Goal: Information Seeking & Learning: Learn about a topic

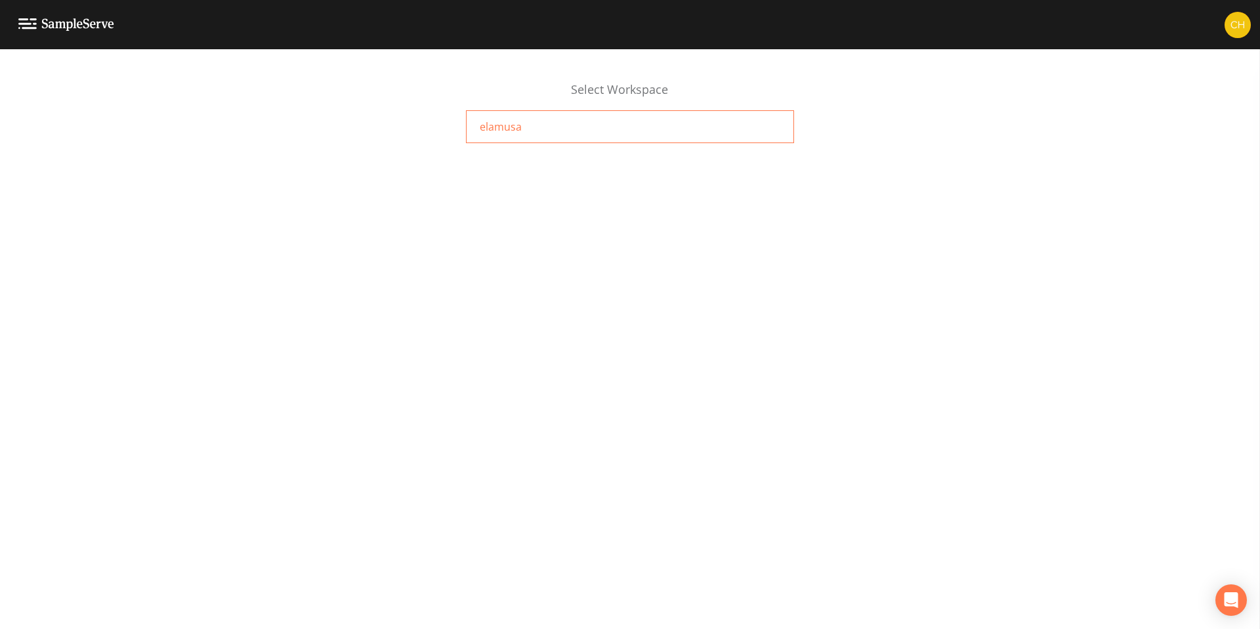
click at [528, 139] on div "elamusa" at bounding box center [630, 126] width 328 height 33
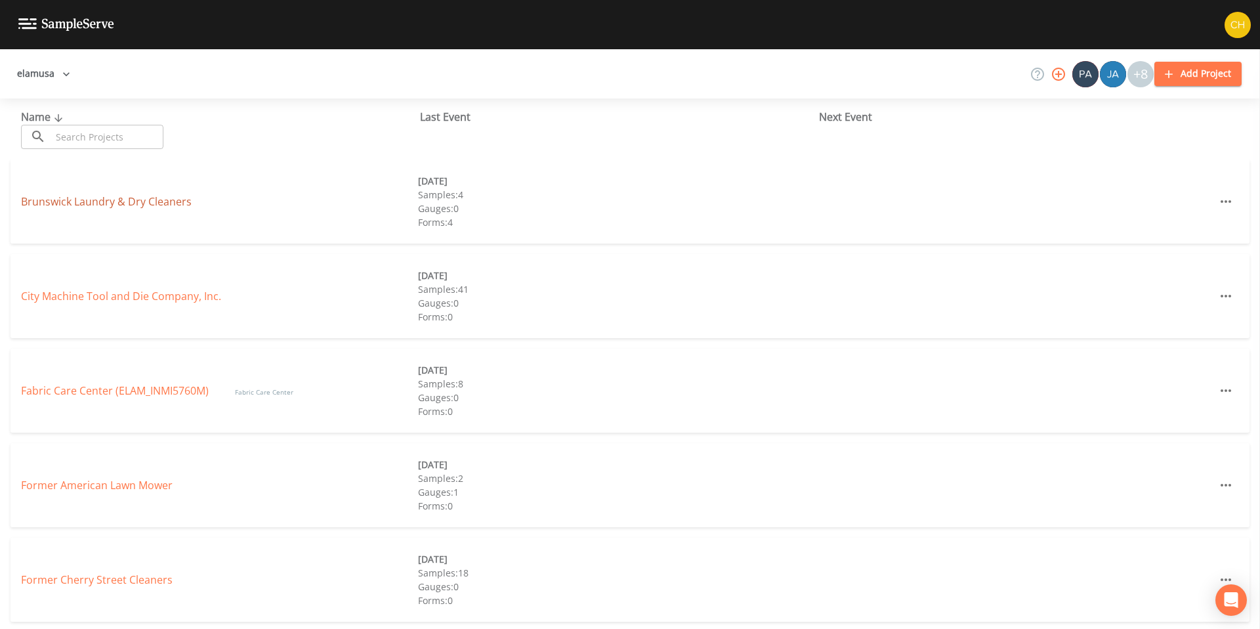
click at [138, 198] on link "Brunswick Laundry & Dry Cleaners" at bounding box center [106, 201] width 171 height 14
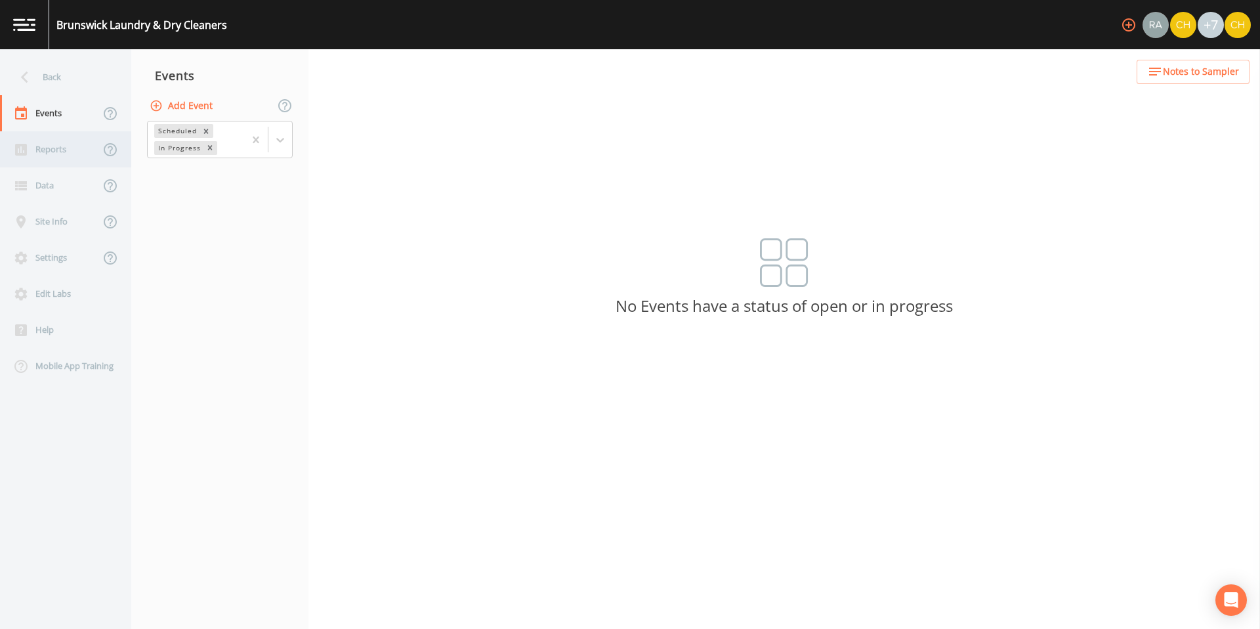
click at [49, 144] on div "Reports" at bounding box center [50, 149] width 100 height 36
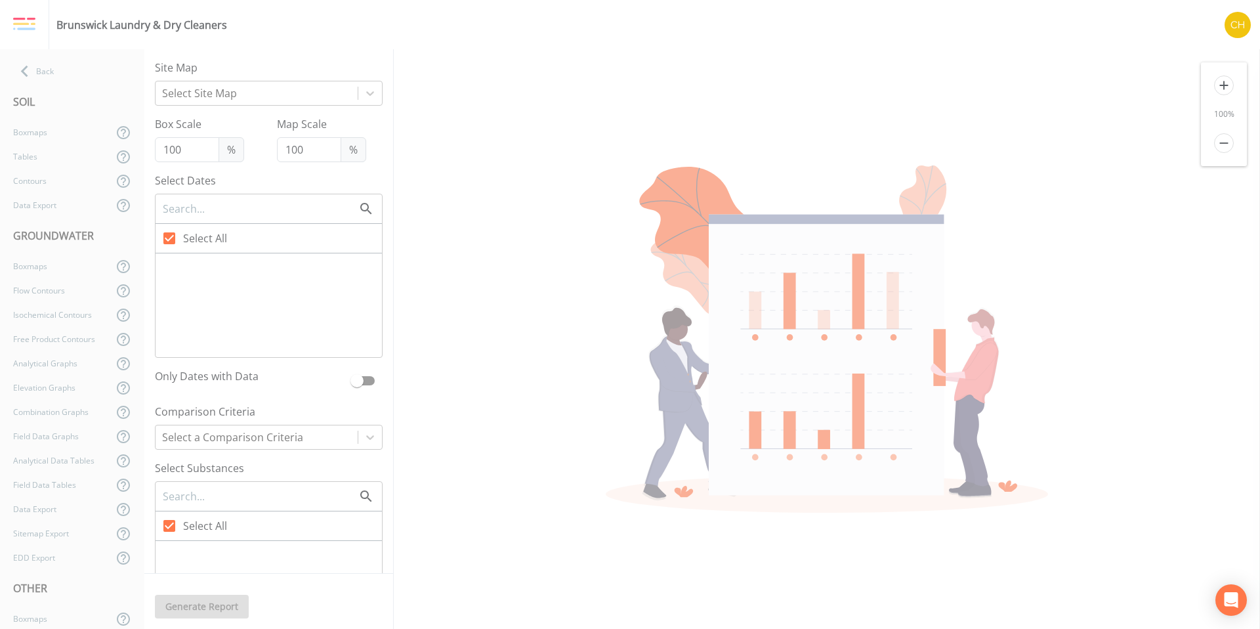
checkbox input "false"
checkbox input "true"
checkbox input "false"
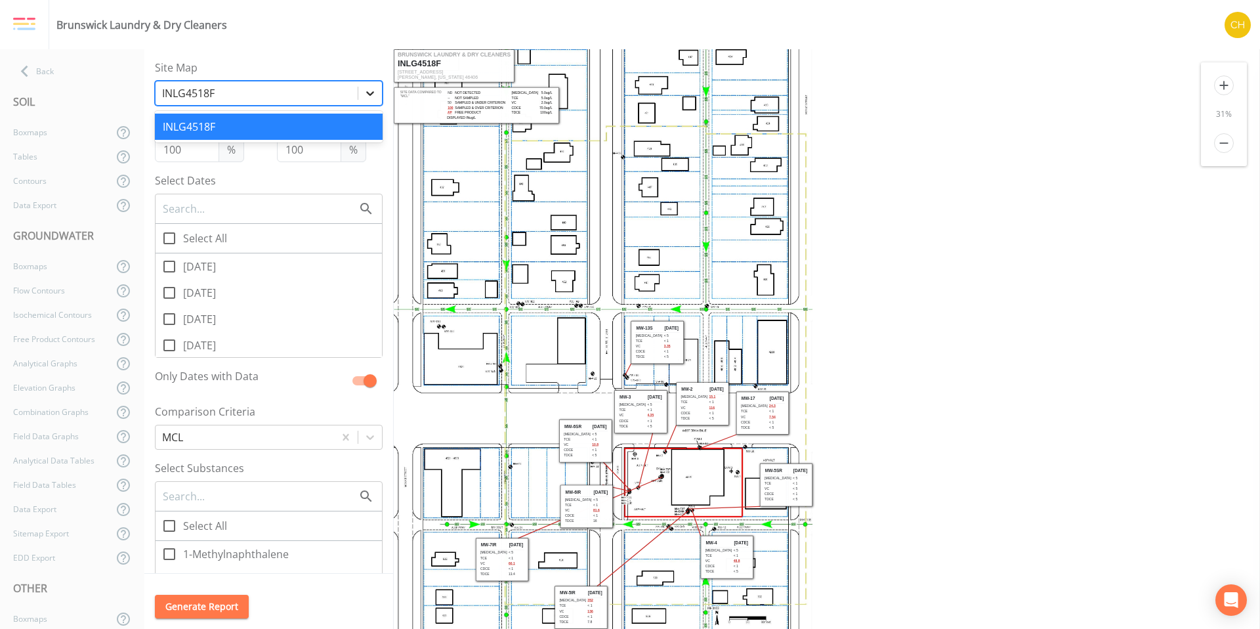
click at [364, 94] on icon at bounding box center [370, 93] width 13 height 13
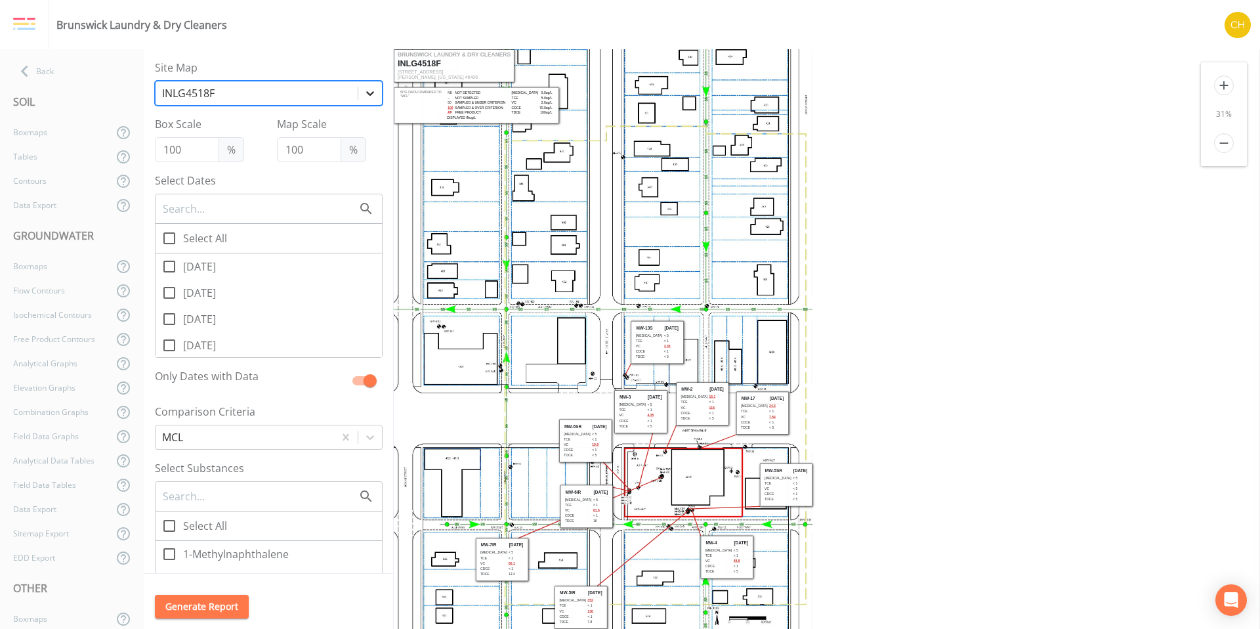
click at [364, 94] on icon at bounding box center [370, 93] width 13 height 13
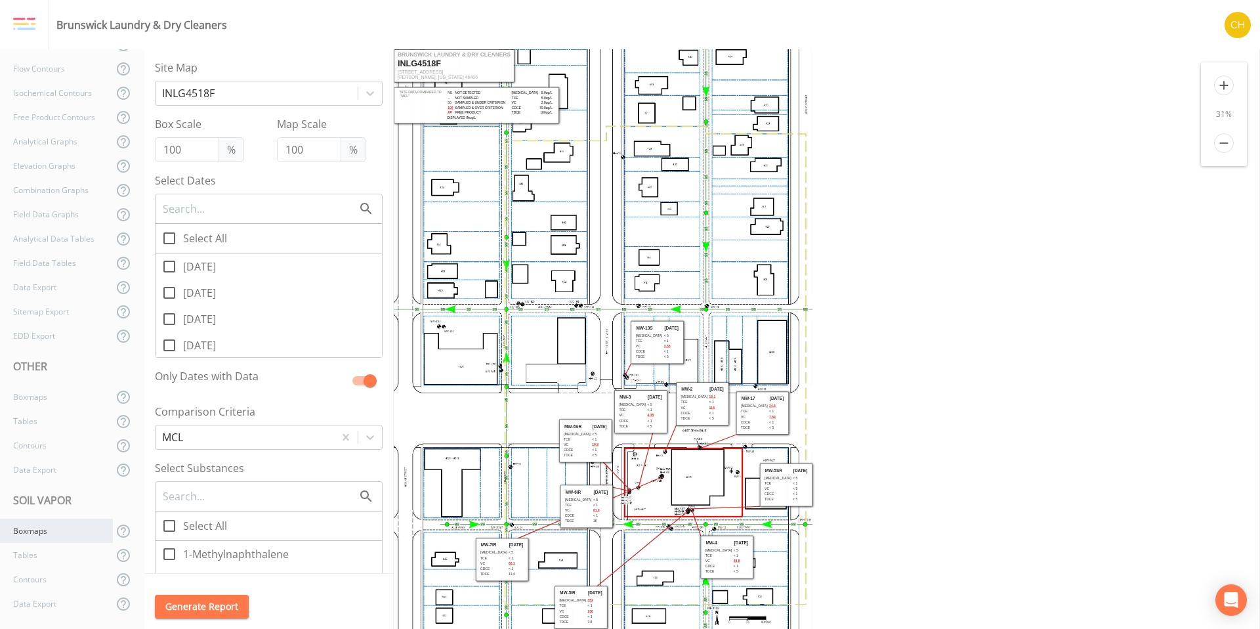
click at [62, 531] on div "Boxmaps" at bounding box center [56, 531] width 113 height 24
checkbox input "true"
checkbox input "false"
checkbox input "true"
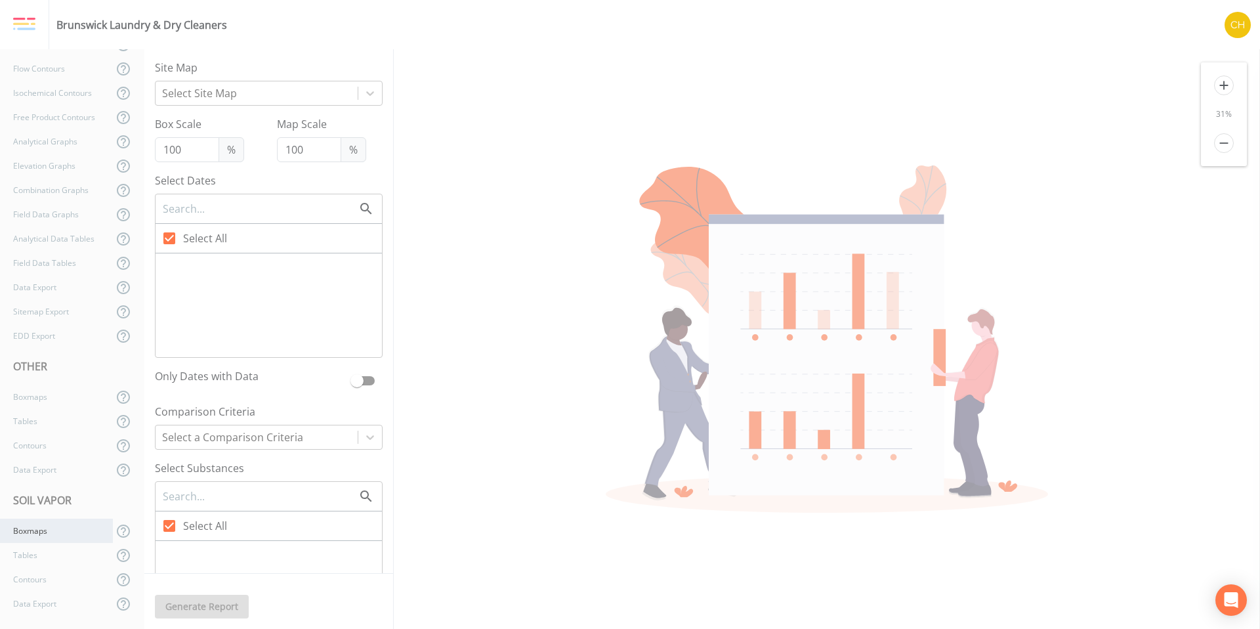
checkbox input "false"
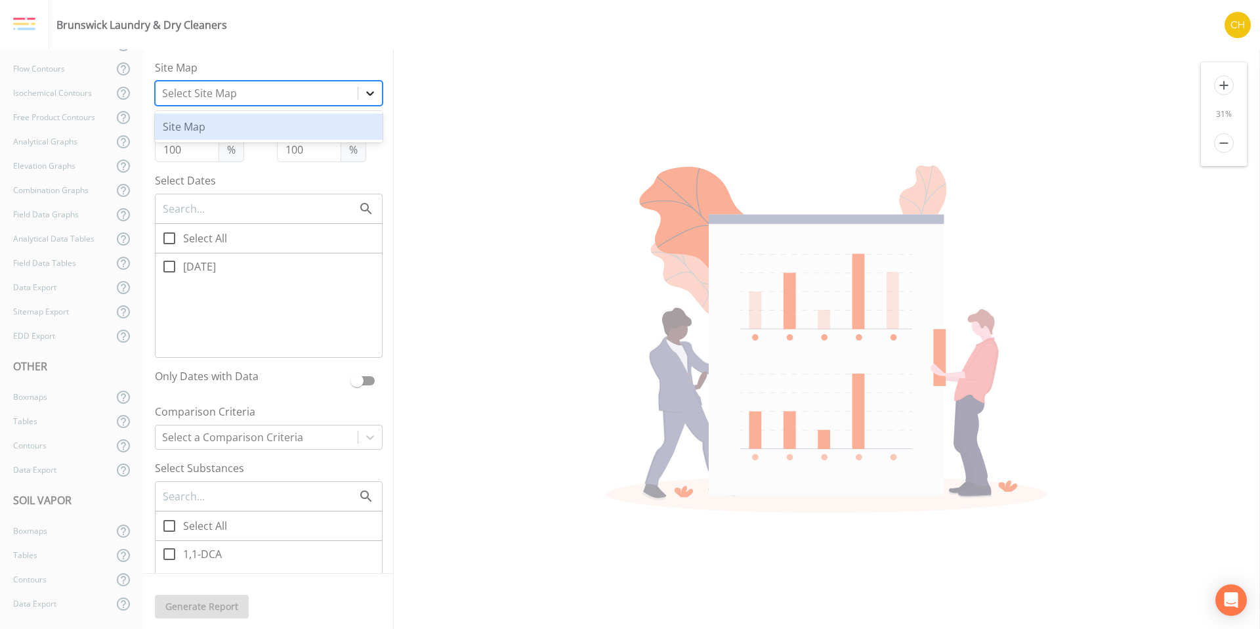
click at [364, 92] on icon at bounding box center [370, 93] width 13 height 13
click at [240, 133] on div "Site Map" at bounding box center [269, 127] width 228 height 26
checkbox input "false"
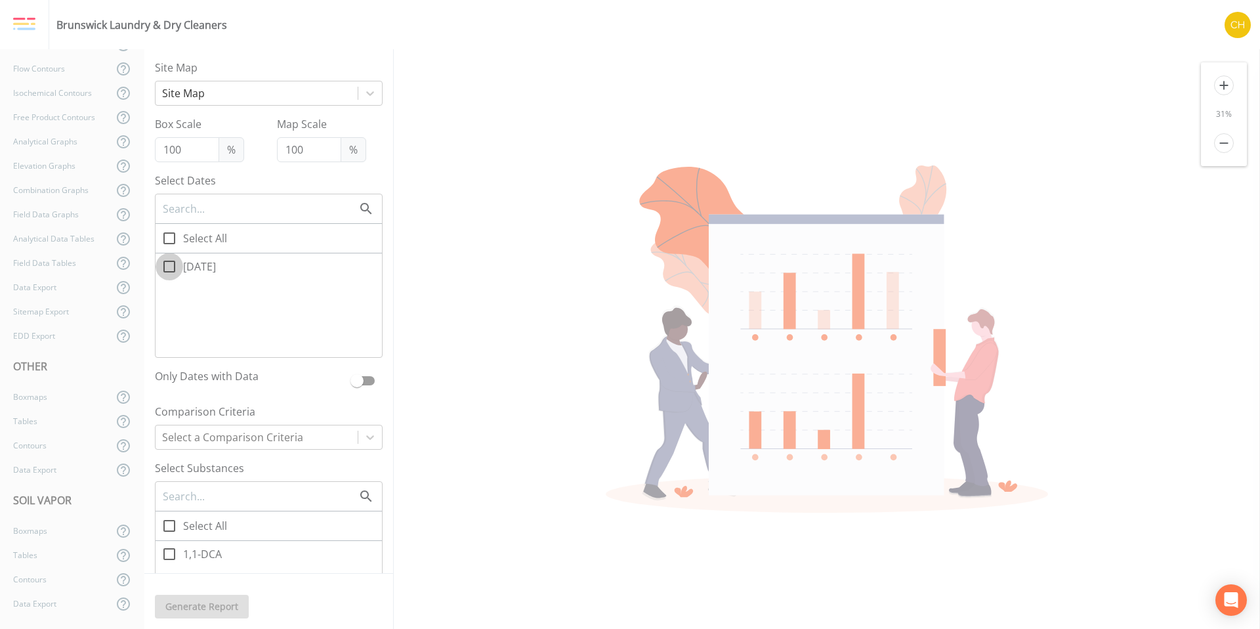
click at [177, 265] on span at bounding box center [170, 267] width 28 height 28
click at [169, 265] on input "[DATE]" at bounding box center [162, 259] width 13 height 13
checkbox input "true"
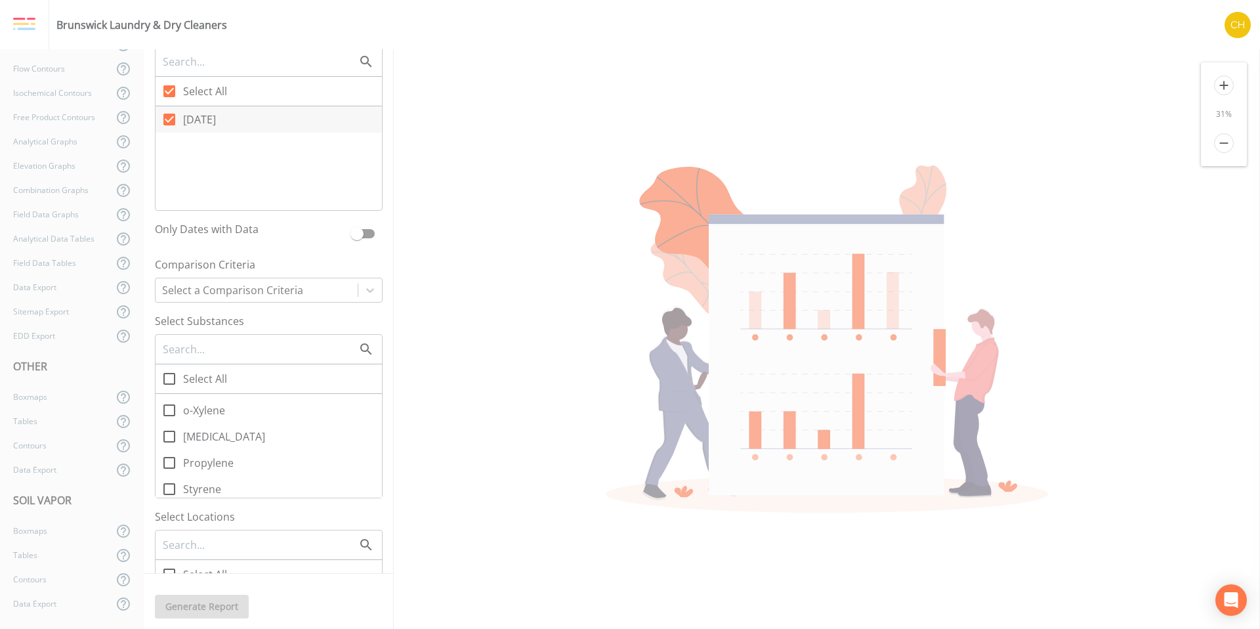
scroll to position [1215, 0]
click at [173, 454] on icon at bounding box center [170, 453] width 16 height 16
click at [169, 452] on input "[MEDICAL_DATA]" at bounding box center [162, 445] width 13 height 13
checkbox input "true"
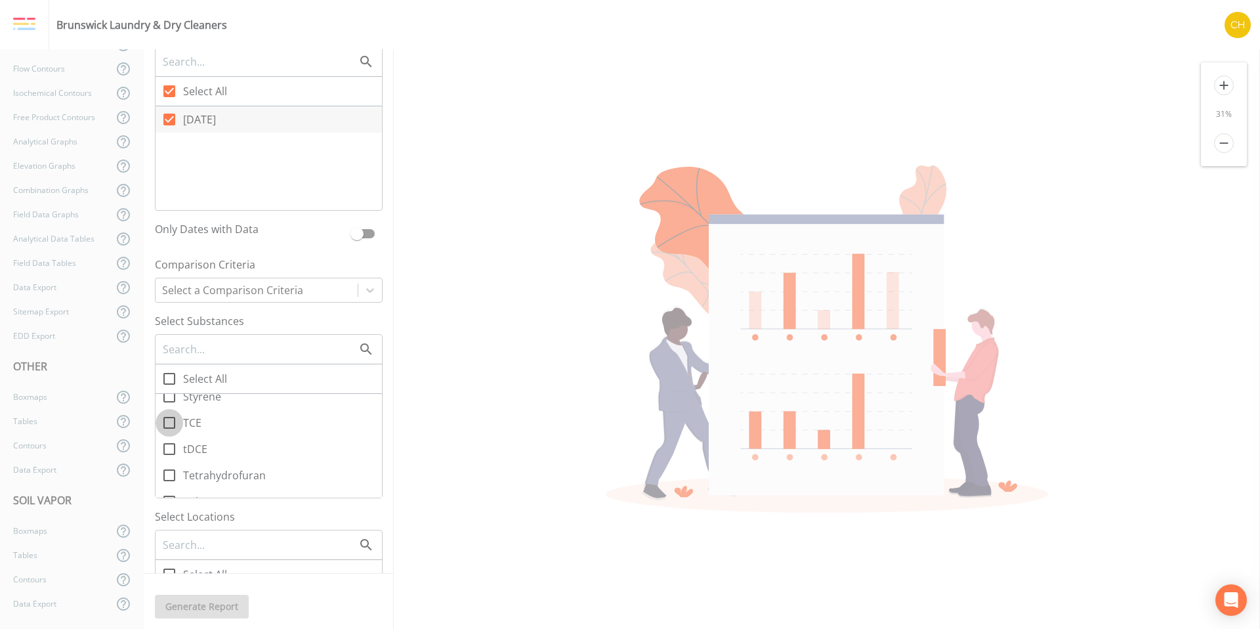
click at [169, 427] on icon at bounding box center [170, 423] width 16 height 16
click at [169, 422] on input "TCE" at bounding box center [162, 415] width 13 height 13
checkbox input "true"
click at [172, 481] on icon at bounding box center [170, 480] width 16 height 16
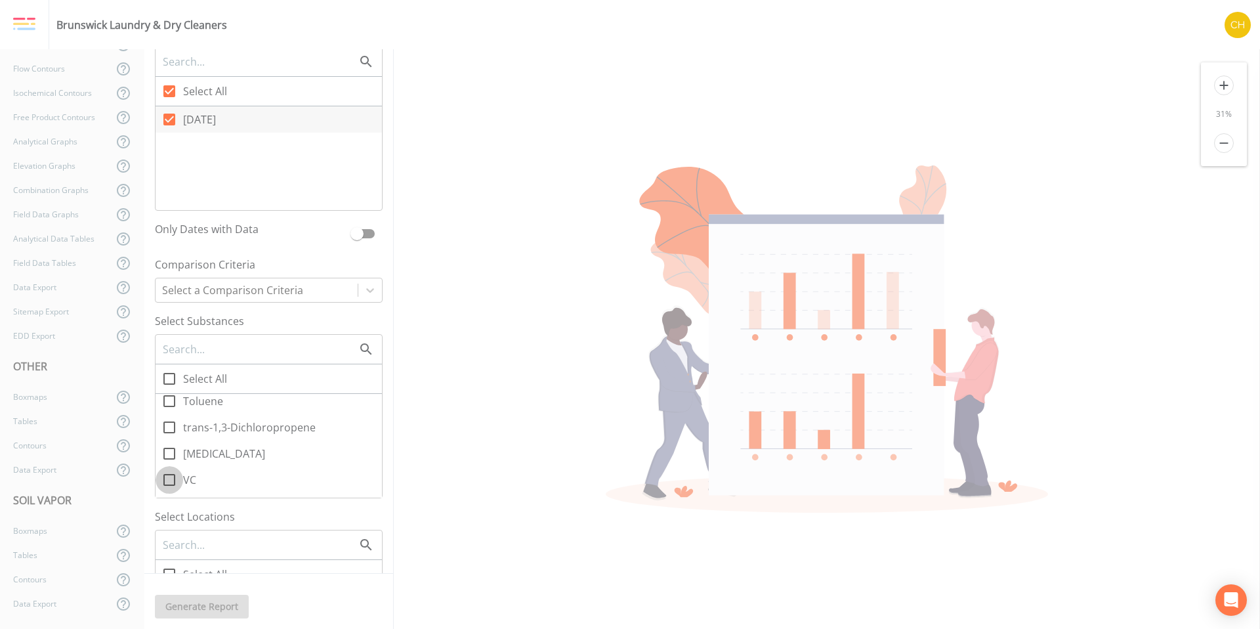
click at [169, 479] on input "VC" at bounding box center [162, 472] width 13 height 13
checkbox input "true"
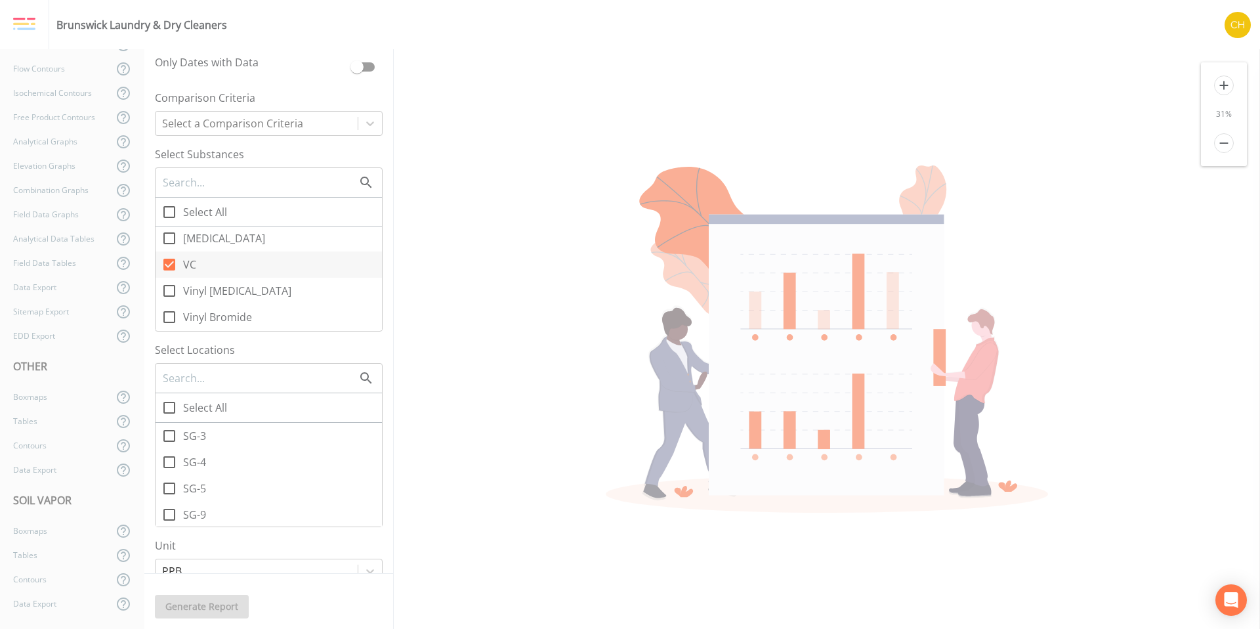
scroll to position [318, 0]
click at [168, 407] on icon at bounding box center [170, 404] width 16 height 16
click at [168, 403] on input "Select All" at bounding box center [162, 396] width 13 height 13
checkbox input "true"
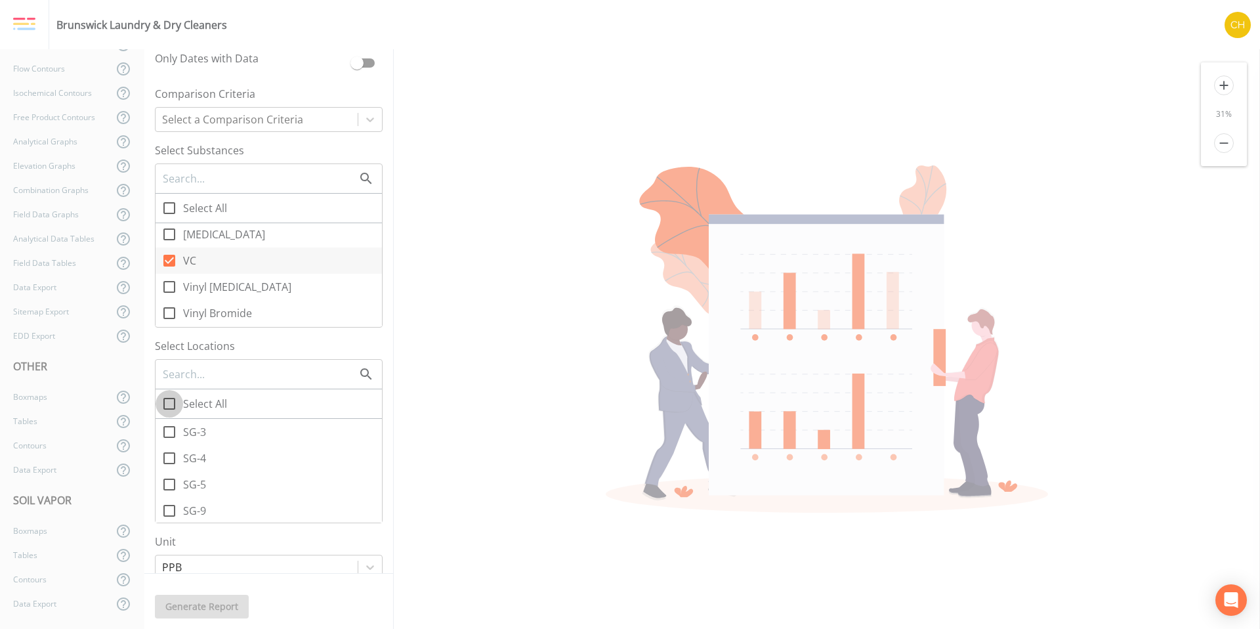
checkbox input "true"
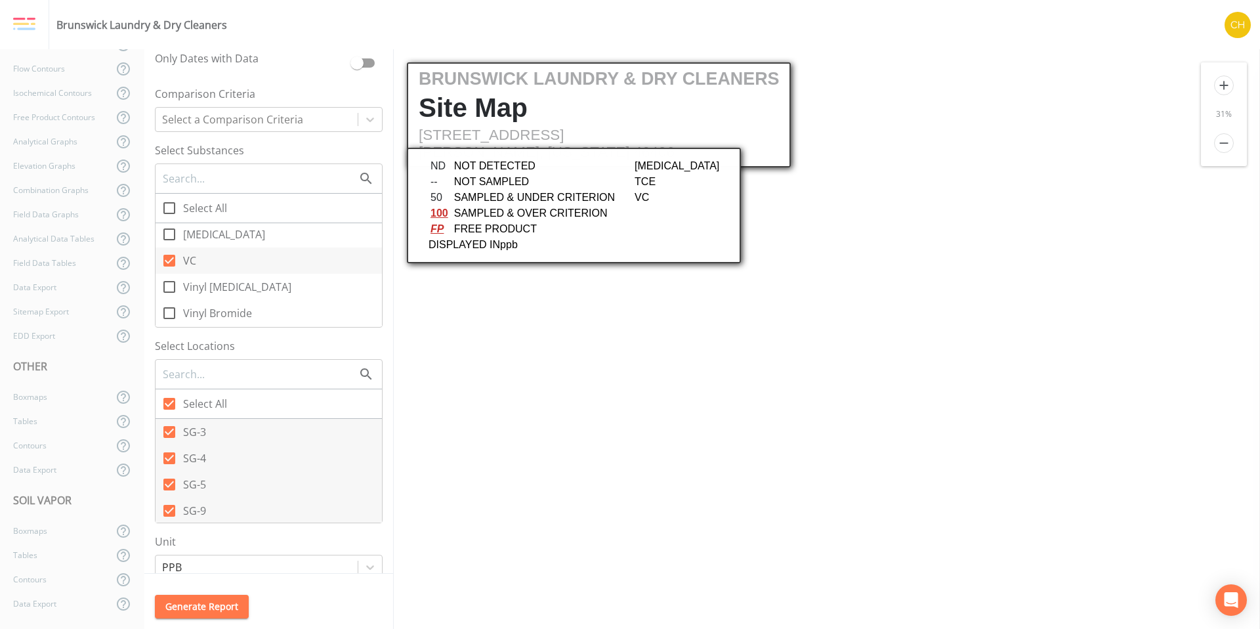
scroll to position [0, 0]
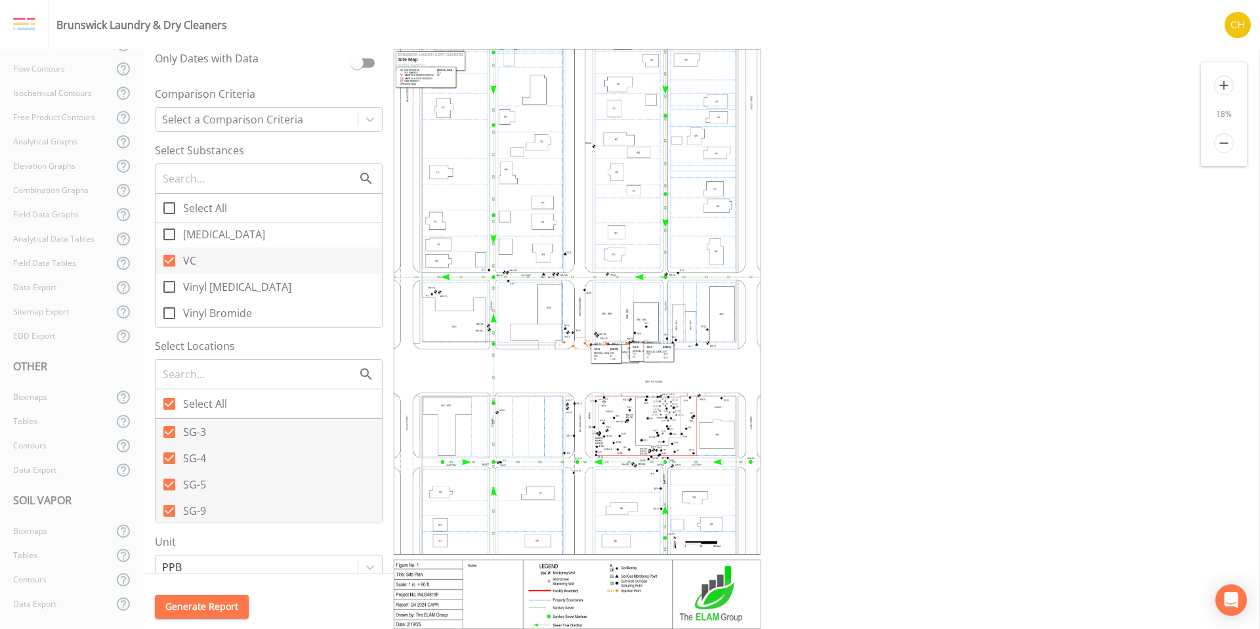
click at [1224, 85] on icon "add" at bounding box center [1225, 85] width 20 height 20
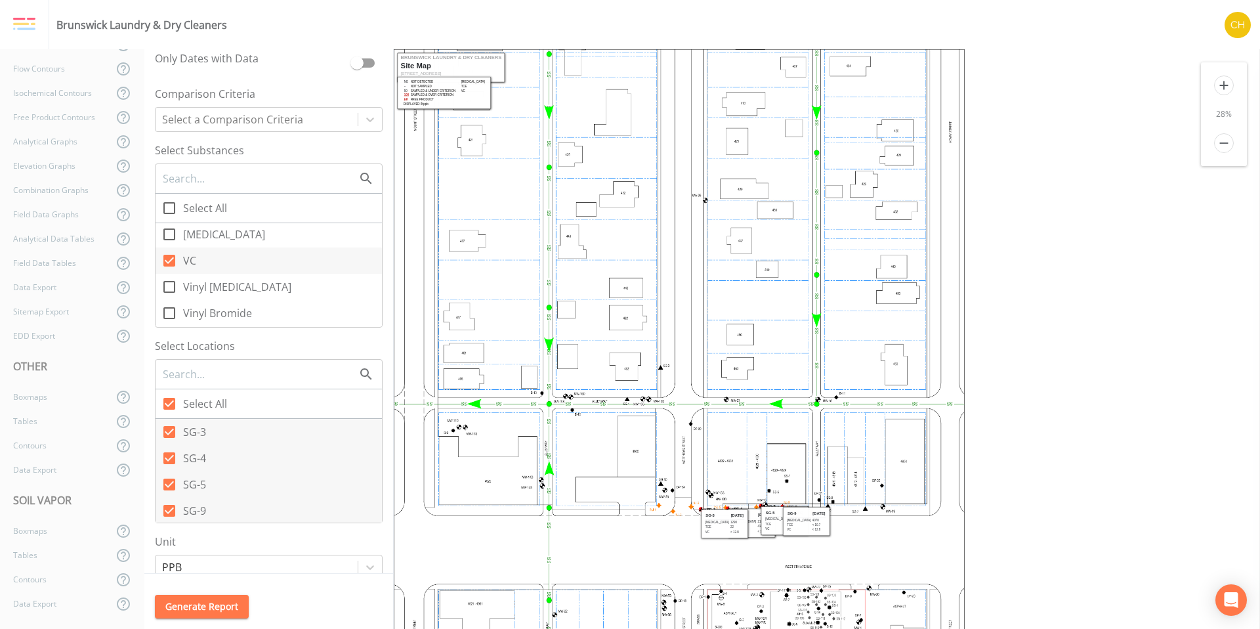
click at [1224, 85] on icon "add" at bounding box center [1225, 85] width 20 height 20
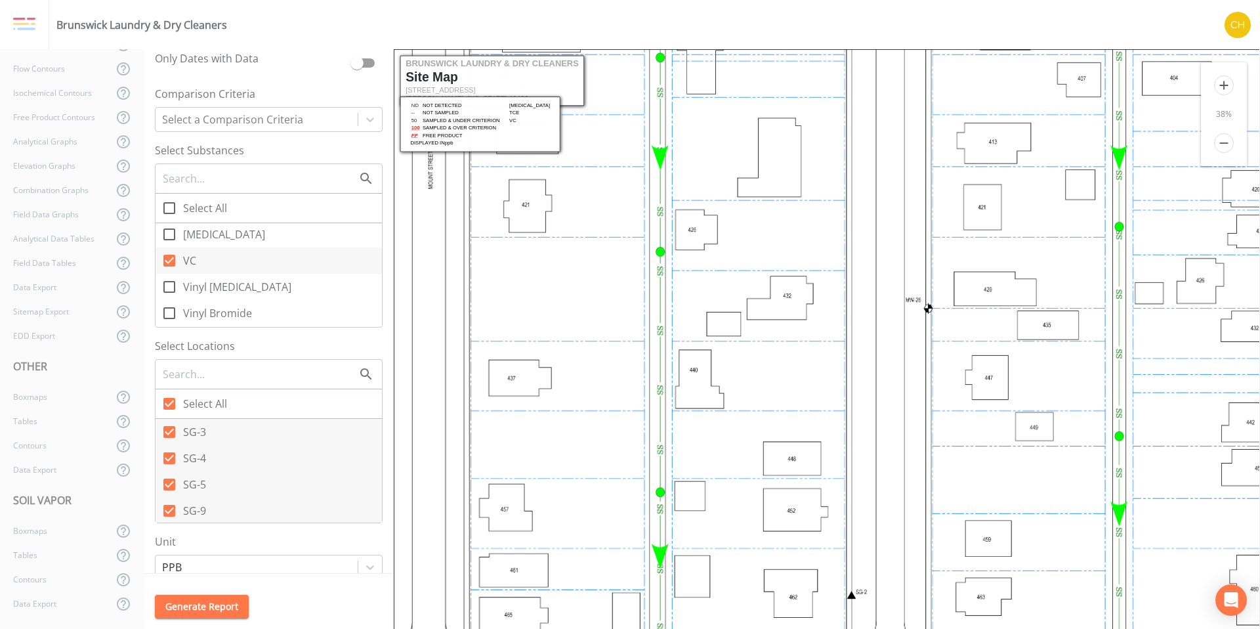
click at [1224, 85] on icon "add" at bounding box center [1225, 85] width 20 height 20
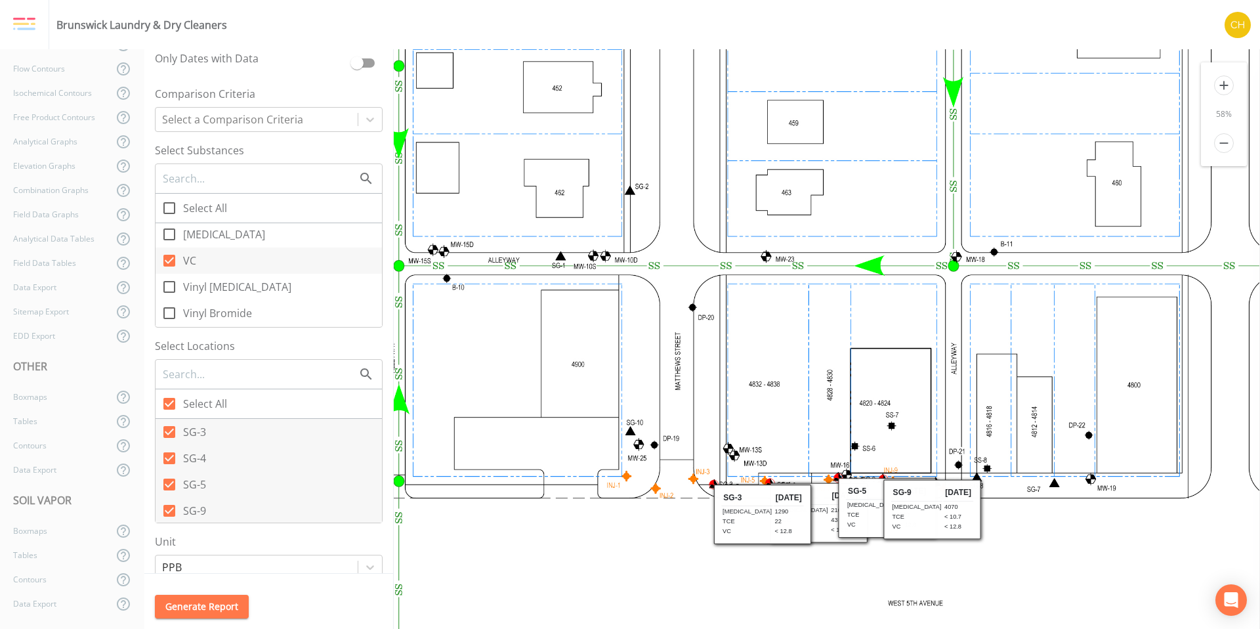
scroll to position [655, 317]
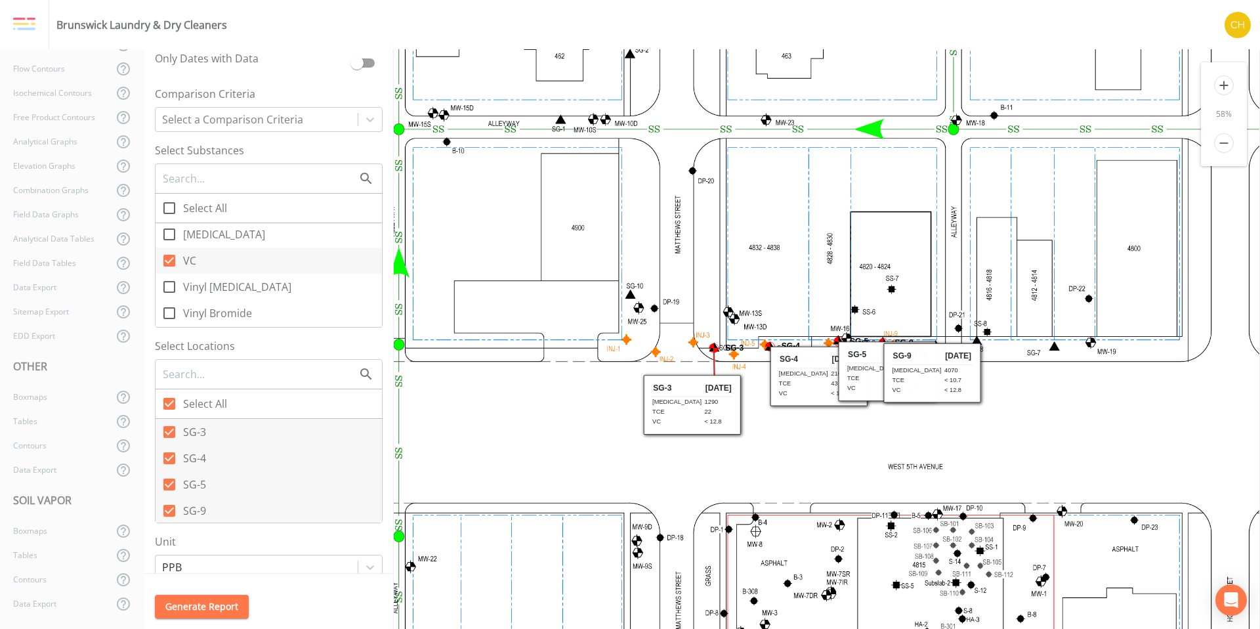
drag, startPoint x: 746, startPoint y: 391, endPoint x: 676, endPoint y: 418, distance: 75.2
click at [704, 418] on td "< 12.8" at bounding box center [719, 421] width 30 height 9
drag, startPoint x: 783, startPoint y: 390, endPoint x: 754, endPoint y: 416, distance: 38.1
click at [754, 416] on td "VC" at bounding box center [776, 418] width 51 height 9
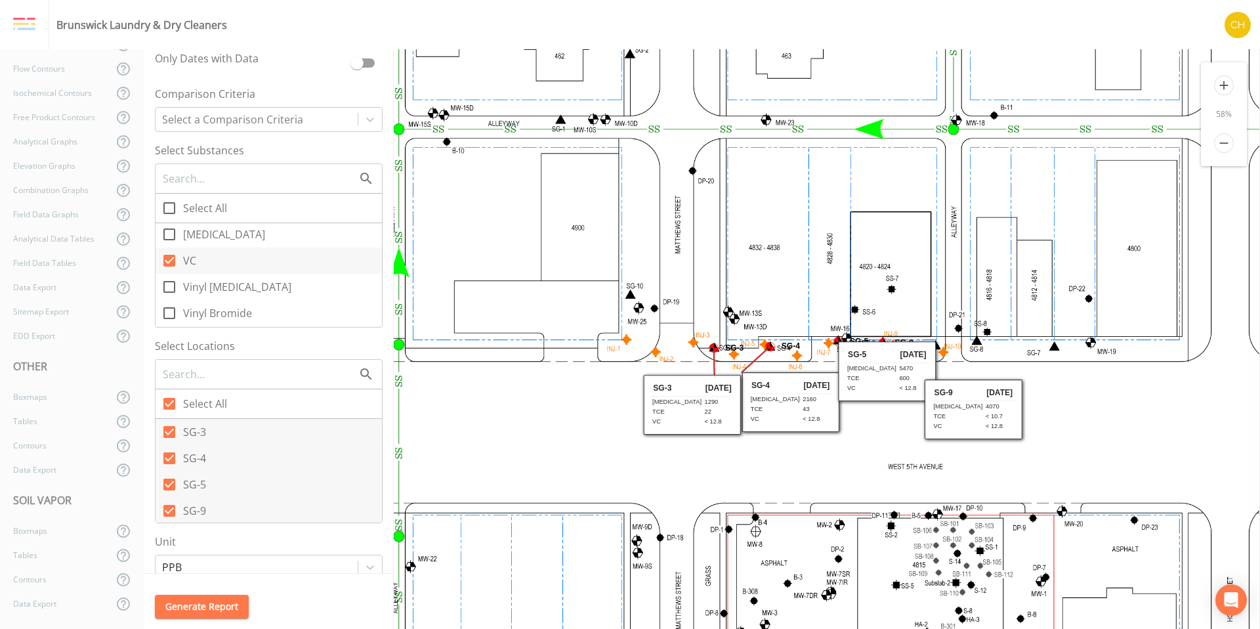
drag, startPoint x: 908, startPoint y: 374, endPoint x: 949, endPoint y: 411, distance: 55.3
click at [949, 411] on table "SG-9 [DATE] [MEDICAL_DATA] 4070 TCE < 10.7 VC < 12.8" at bounding box center [974, 409] width 84 height 52
drag, startPoint x: 881, startPoint y: 389, endPoint x: 874, endPoint y: 425, distance: 37.5
click at [892, 425] on td "< 12.8" at bounding box center [907, 424] width 30 height 9
drag, startPoint x: 683, startPoint y: 393, endPoint x: 679, endPoint y: 385, distance: 8.8
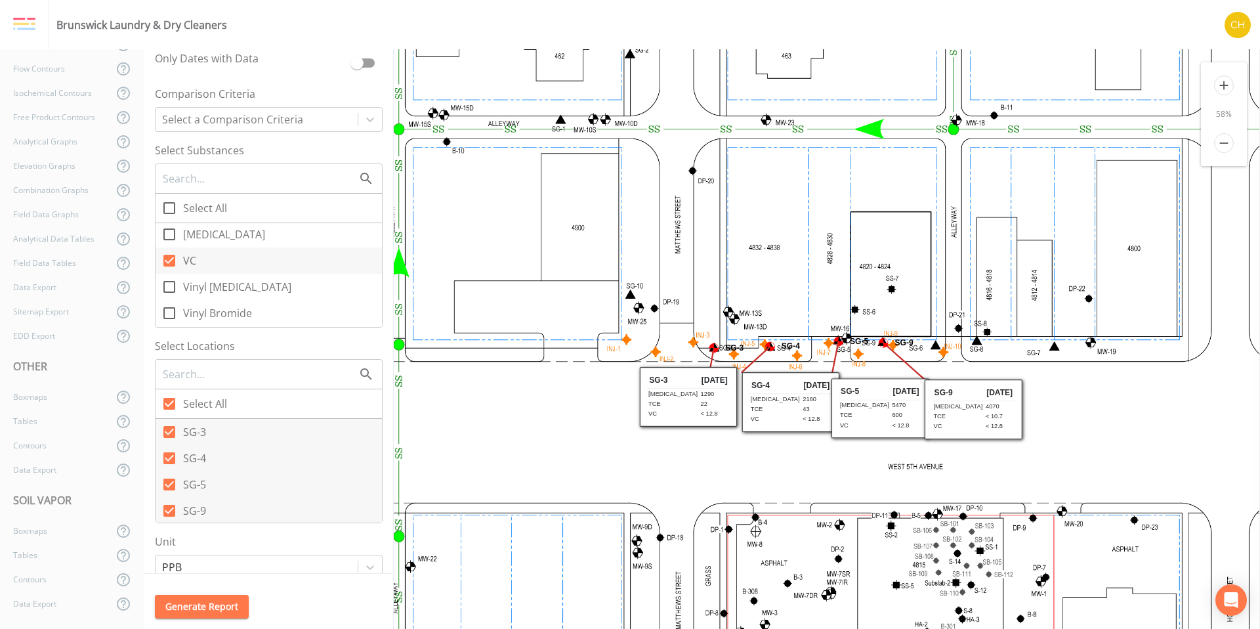
click at [700, 385] on th "[DATE]" at bounding box center [715, 380] width 30 height 17
drag, startPoint x: 781, startPoint y: 391, endPoint x: 781, endPoint y: 414, distance: 23.0
click at [802, 414] on th "[DATE]" at bounding box center [817, 408] width 30 height 17
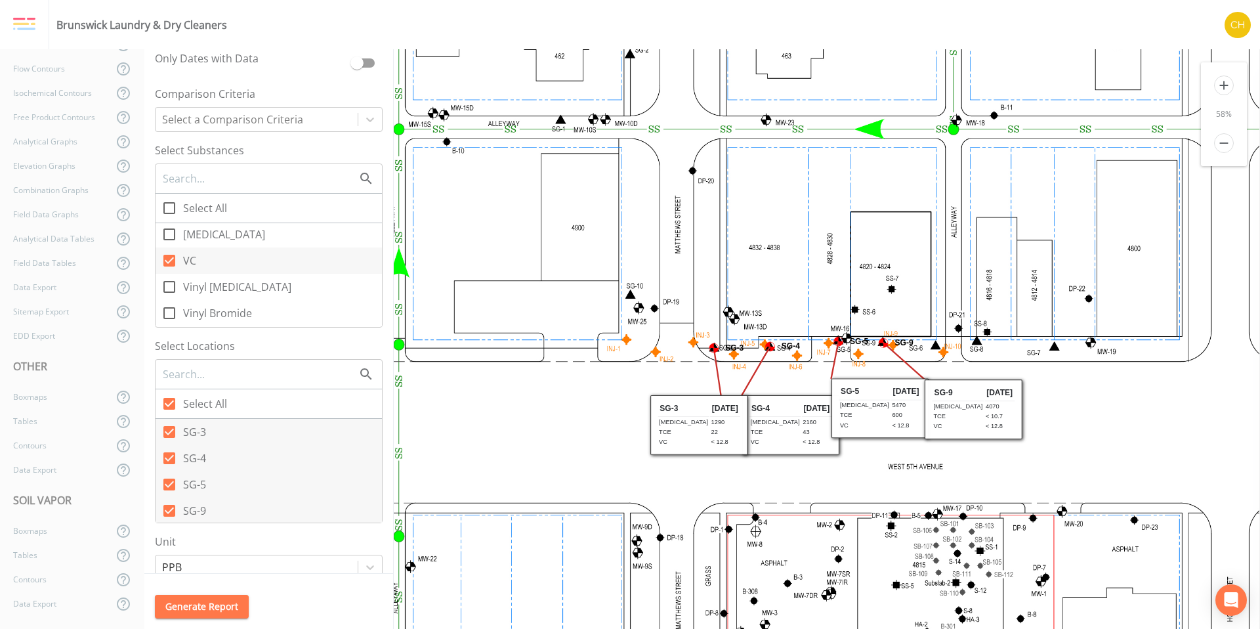
drag, startPoint x: 674, startPoint y: 401, endPoint x: 685, endPoint y: 429, distance: 30.1
click at [710, 429] on td "22" at bounding box center [725, 431] width 30 height 9
drag, startPoint x: 849, startPoint y: 420, endPoint x: 849, endPoint y: 435, distance: 14.4
click at [849, 435] on td "VC" at bounding box center [864, 439] width 51 height 9
drag, startPoint x: 943, startPoint y: 418, endPoint x: 939, endPoint y: 431, distance: 14.5
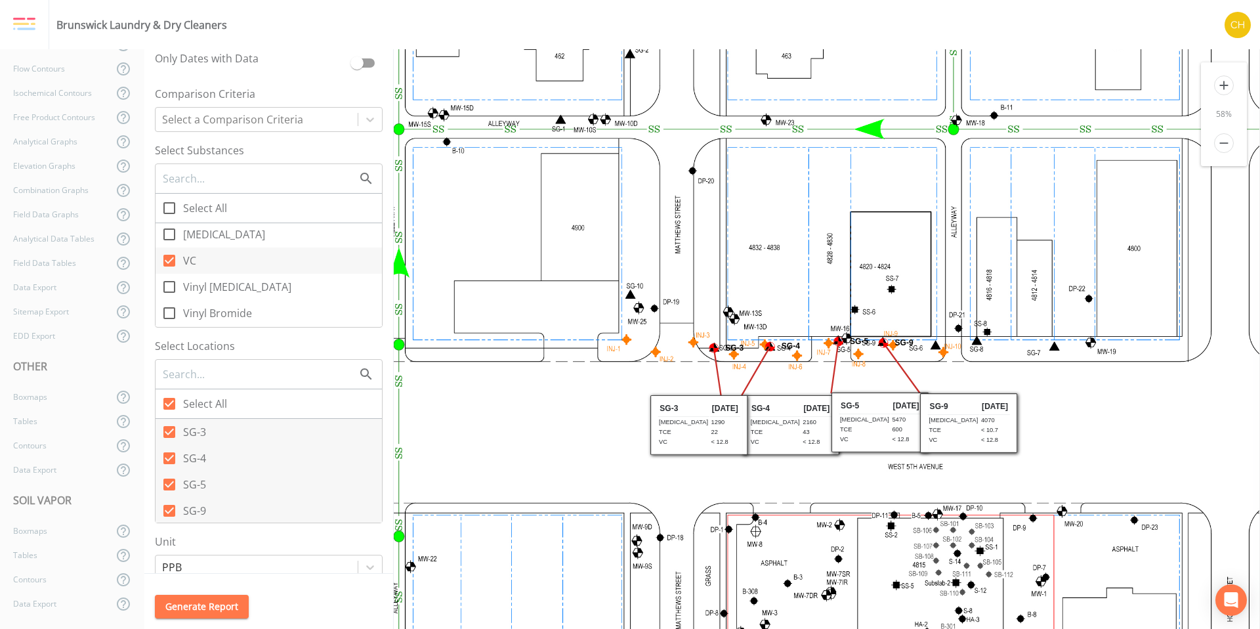
click at [939, 431] on td "TCE" at bounding box center [953, 429] width 51 height 9
click at [53, 393] on div "Boxmaps" at bounding box center [56, 397] width 113 height 24
checkbox input "false"
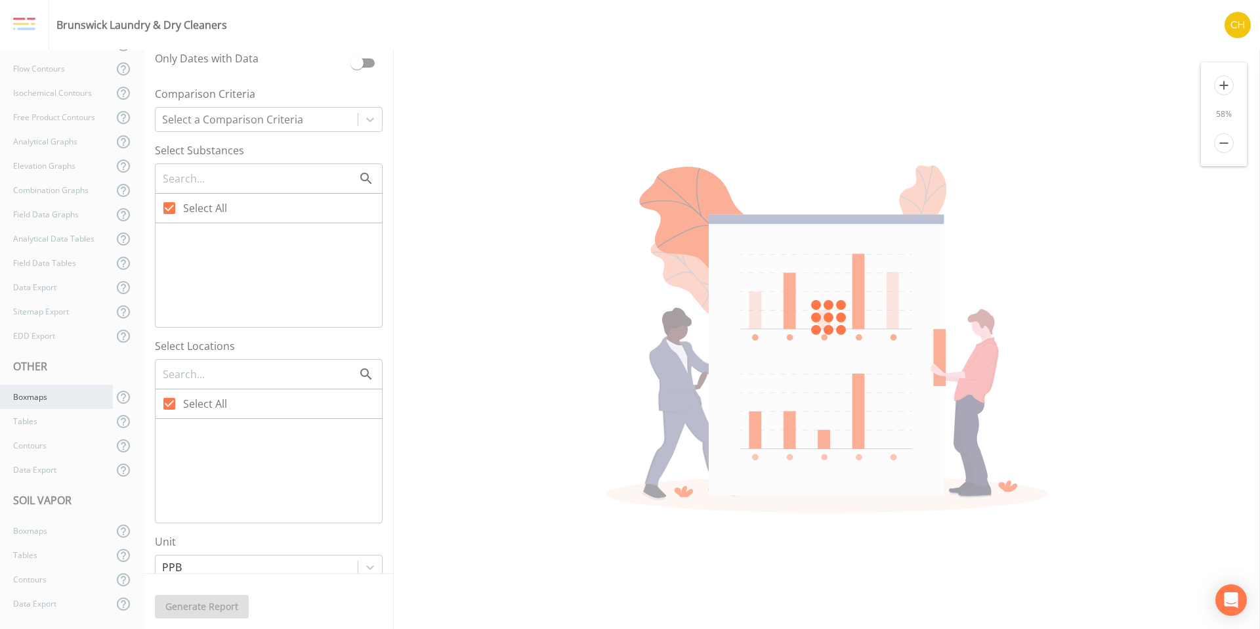
checkbox input "true"
checkbox input "false"
checkbox input "true"
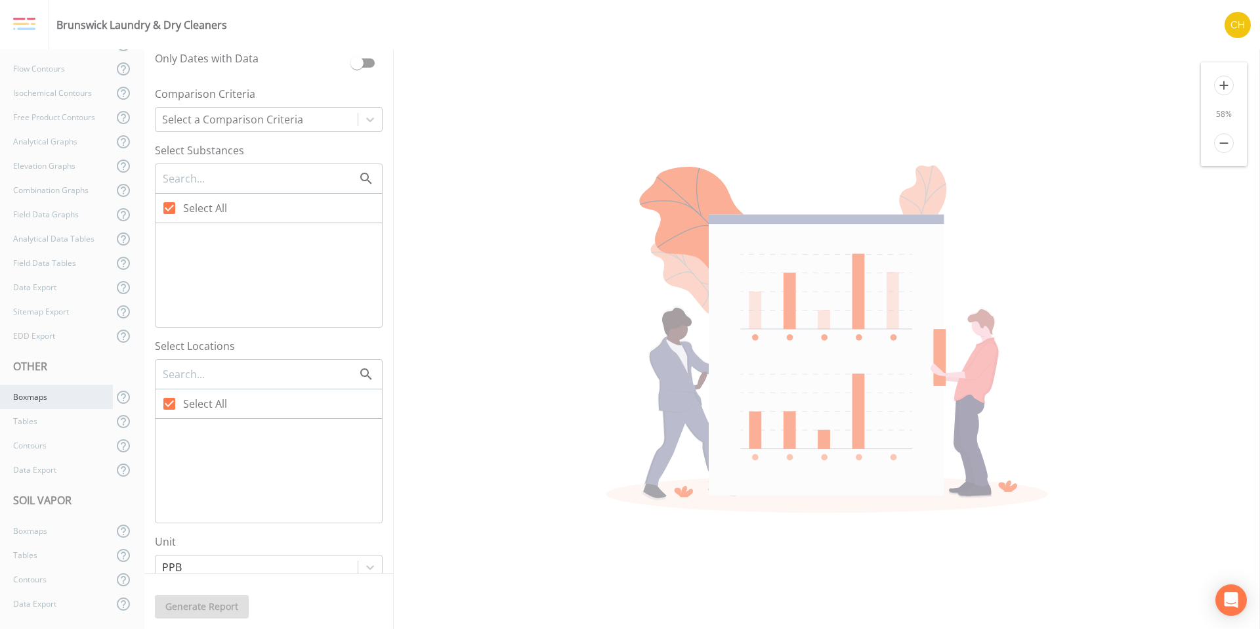
checkbox input "false"
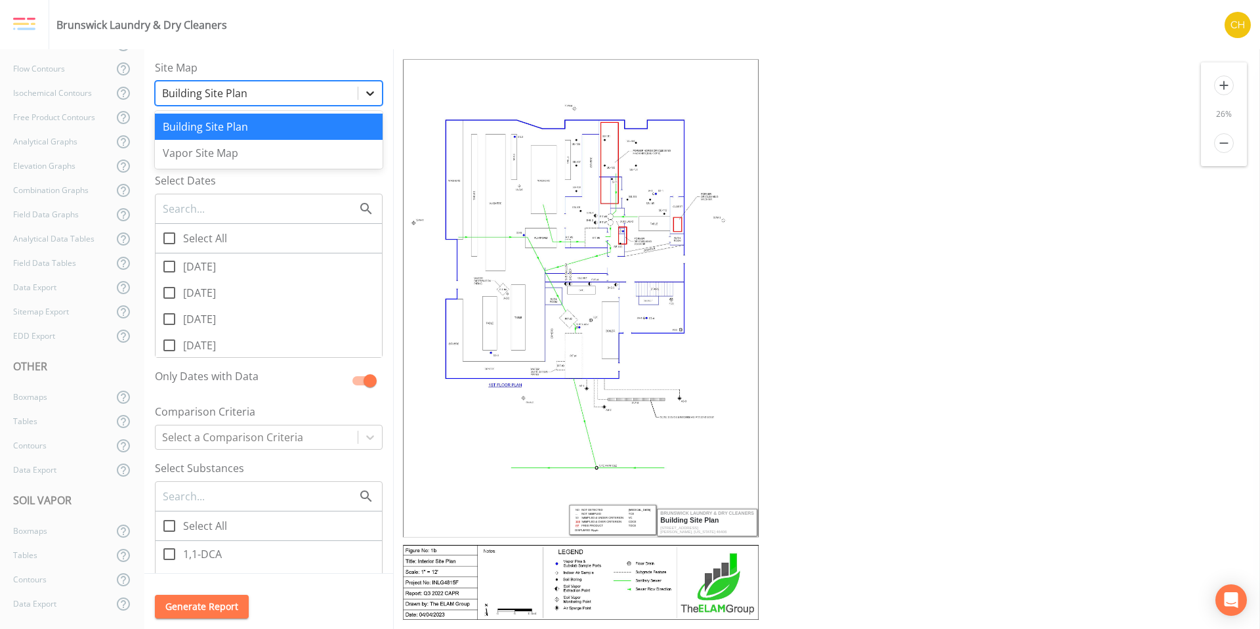
click at [364, 88] on icon at bounding box center [370, 93] width 13 height 13
click at [249, 155] on div "Vapor Site Map" at bounding box center [269, 153] width 228 height 26
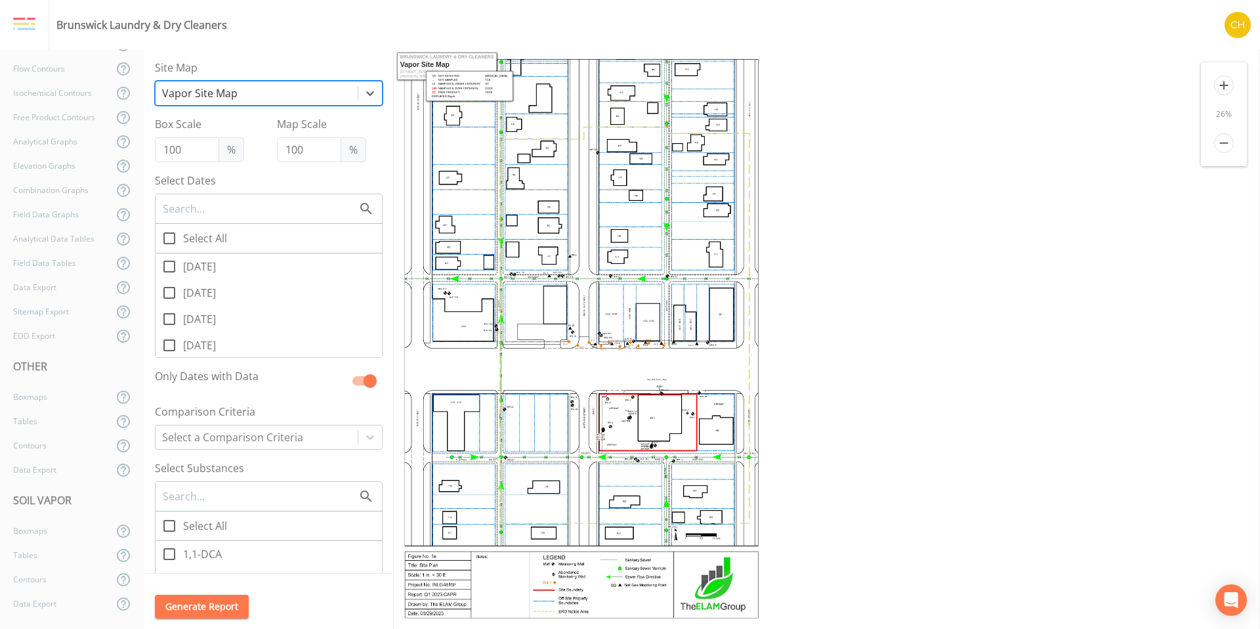
click at [167, 268] on icon at bounding box center [170, 267] width 16 height 16
click at [167, 266] on input "[DATE]" at bounding box center [162, 259] width 13 height 13
checkbox input "true"
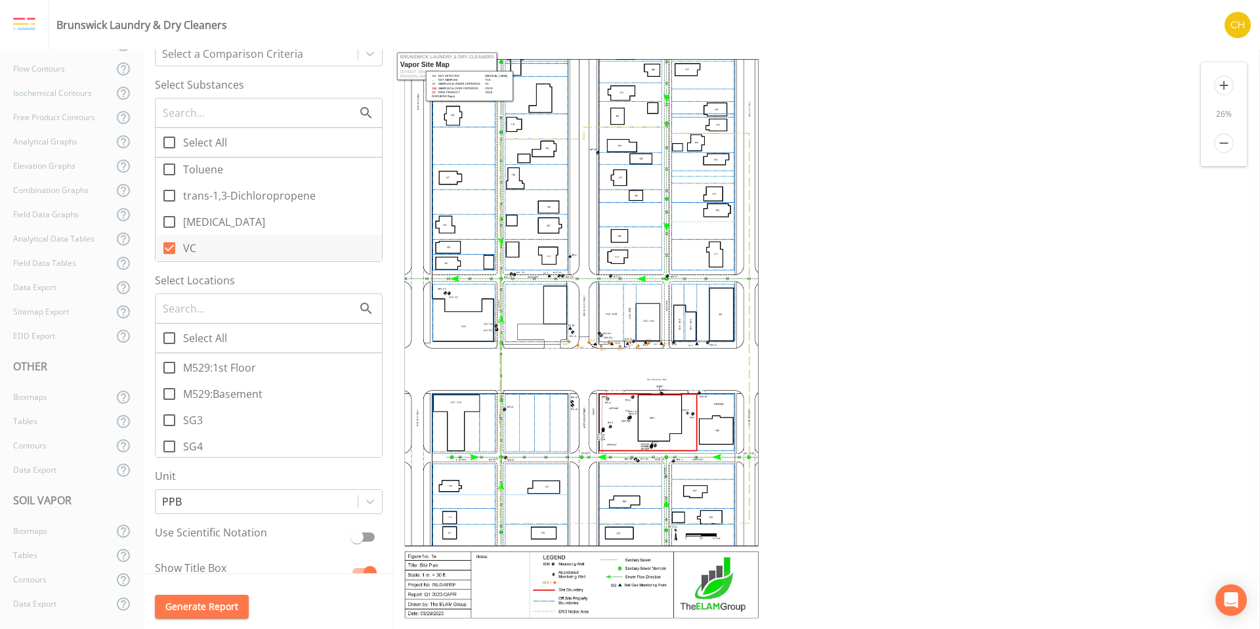
scroll to position [387, 0]
click at [168, 398] on icon at bounding box center [170, 399] width 16 height 16
click at [168, 398] on input "SG3" at bounding box center [162, 391] width 13 height 13
checkbox input "true"
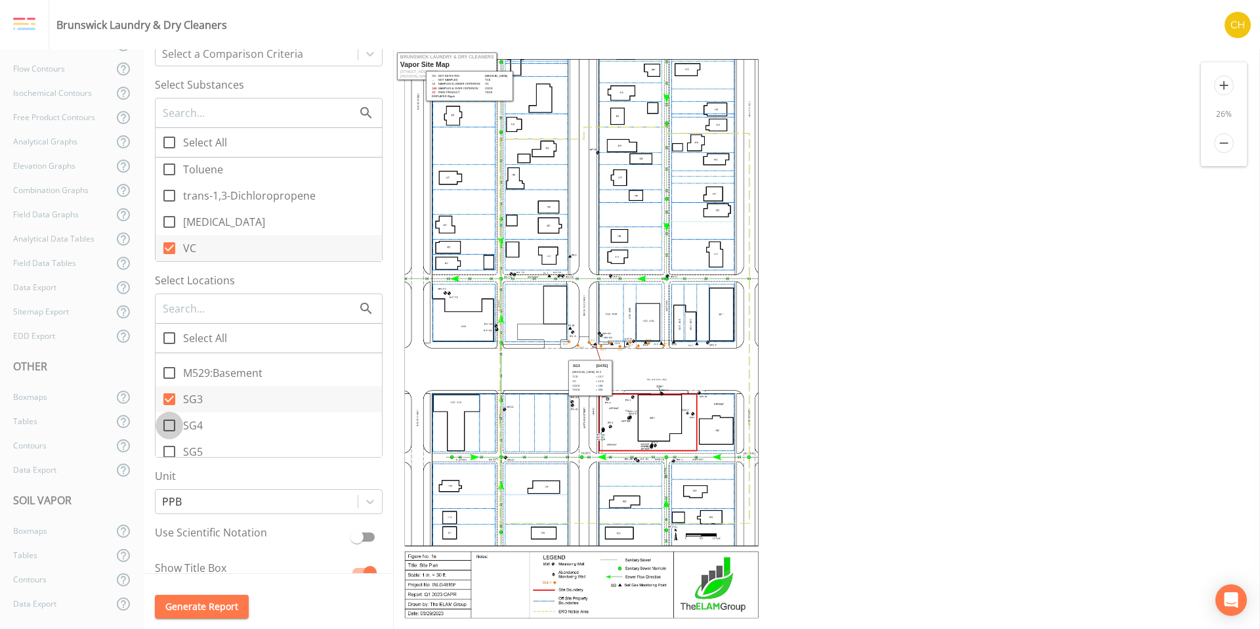
click at [166, 425] on icon at bounding box center [170, 426] width 16 height 16
click at [166, 425] on input "SG4" at bounding box center [162, 418] width 13 height 13
checkbox input "true"
click at [169, 452] on icon at bounding box center [170, 452] width 16 height 16
click at [169, 451] on input "SG5" at bounding box center [162, 444] width 13 height 13
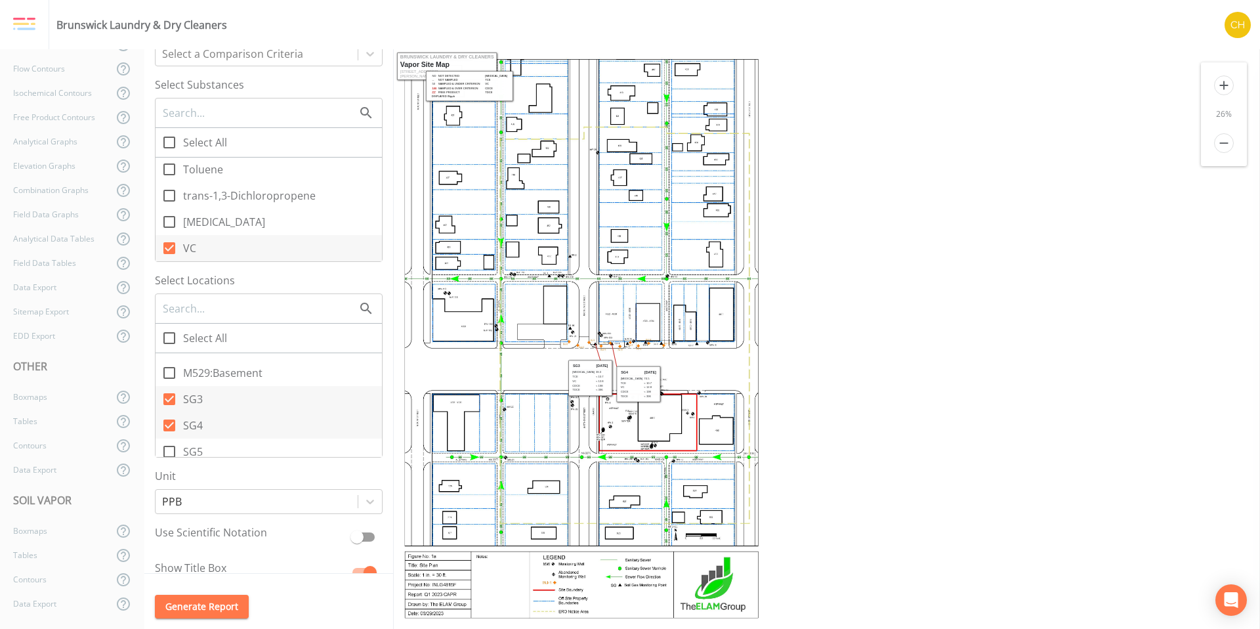
checkbox input "true"
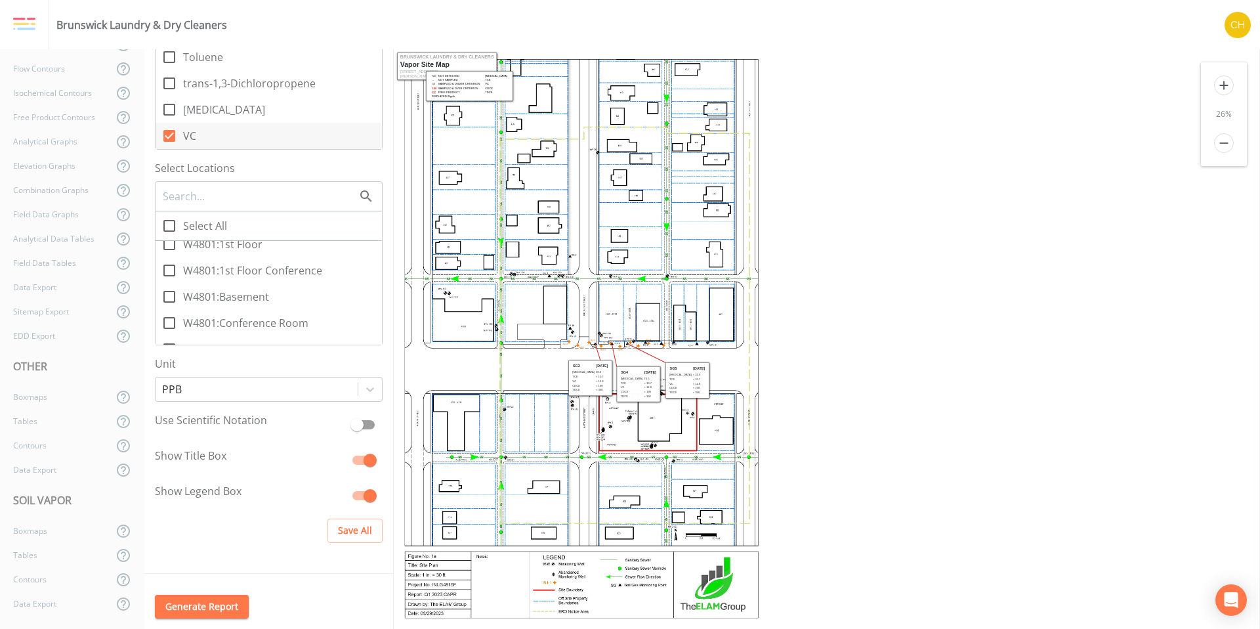
scroll to position [497, 0]
click at [1222, 84] on icon "add" at bounding box center [1225, 85] width 20 height 20
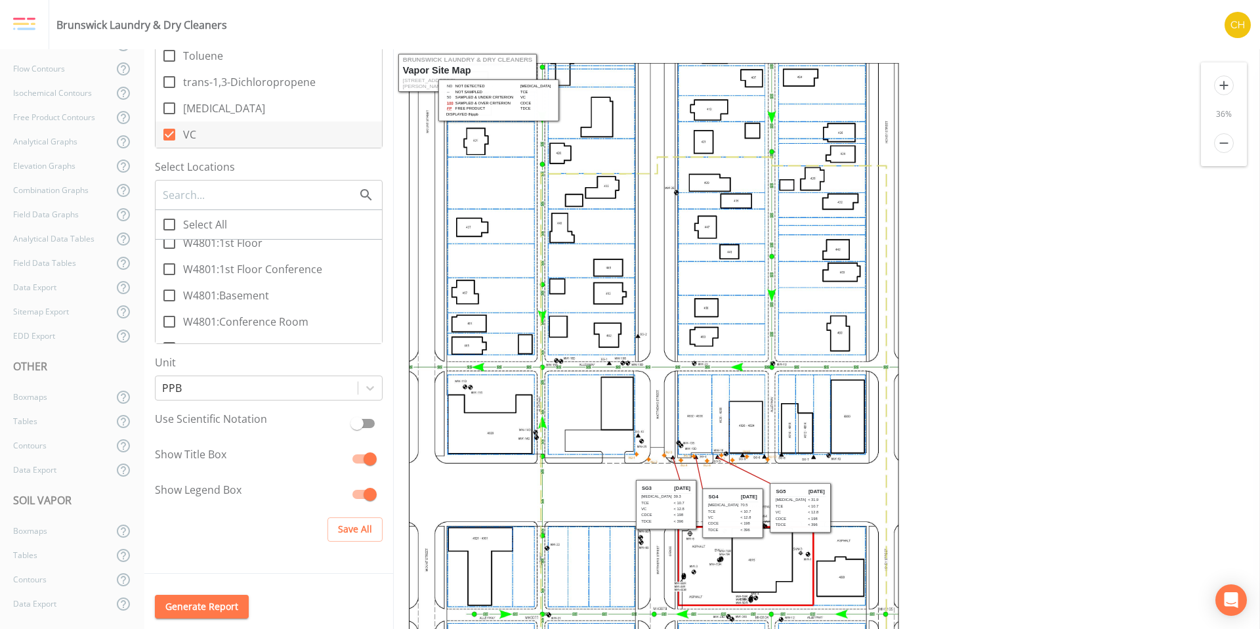
click at [1222, 84] on icon "add" at bounding box center [1225, 85] width 20 height 20
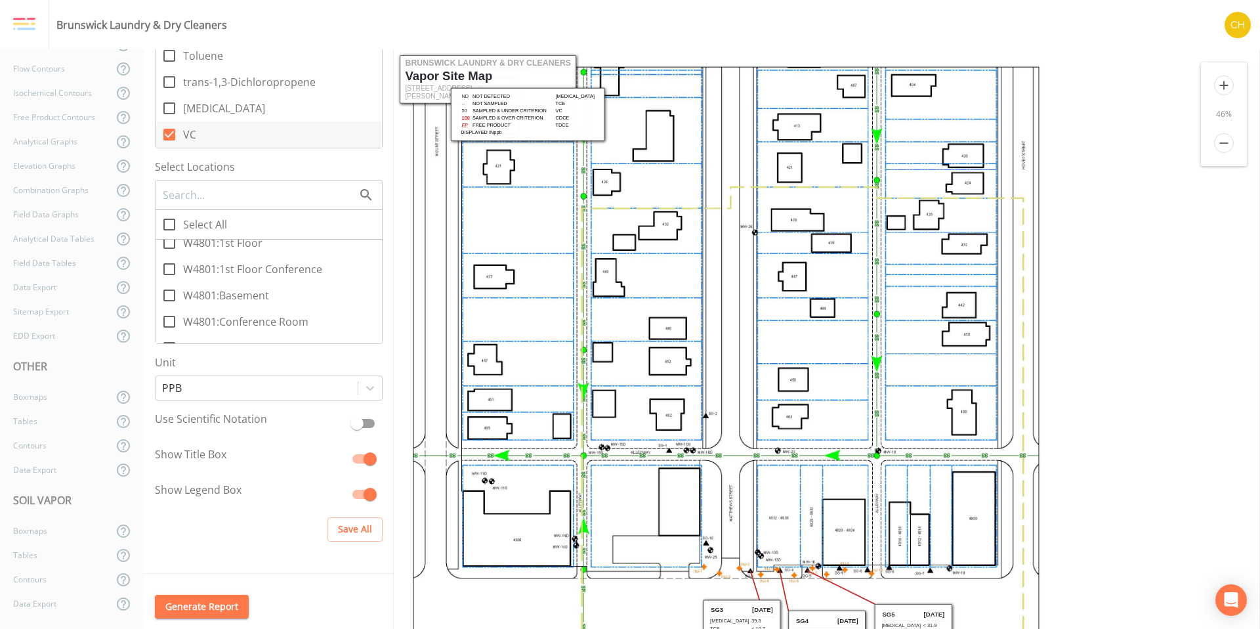
click at [1222, 84] on icon "add" at bounding box center [1225, 85] width 20 height 20
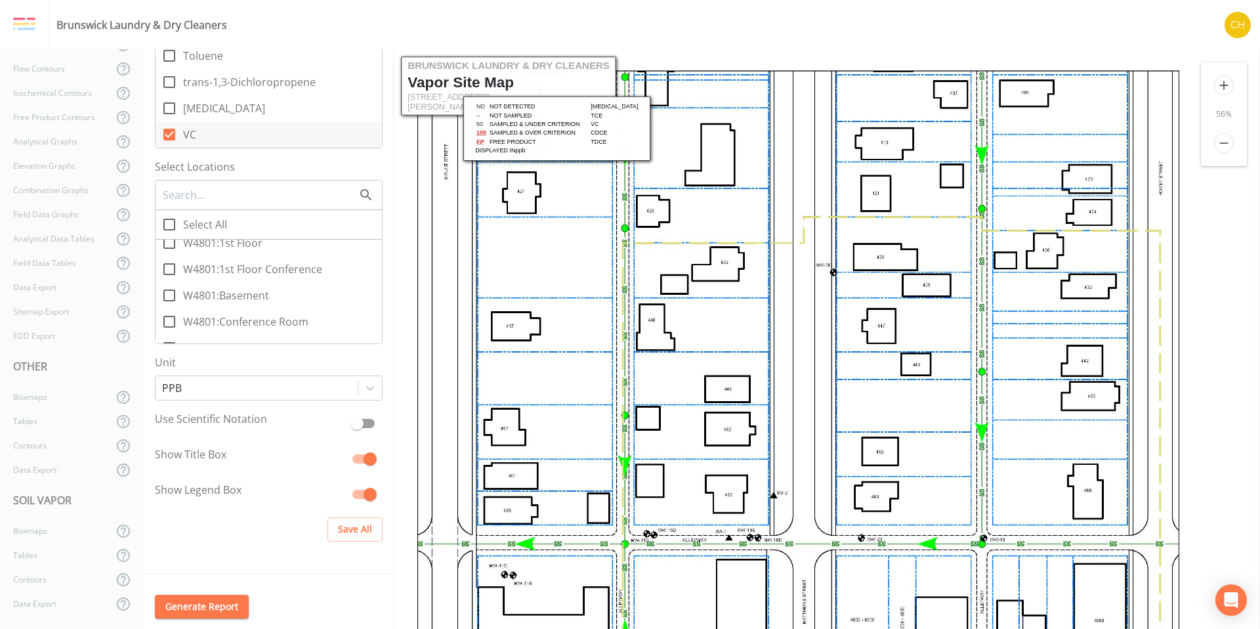
click at [1222, 84] on icon "add" at bounding box center [1225, 85] width 20 height 20
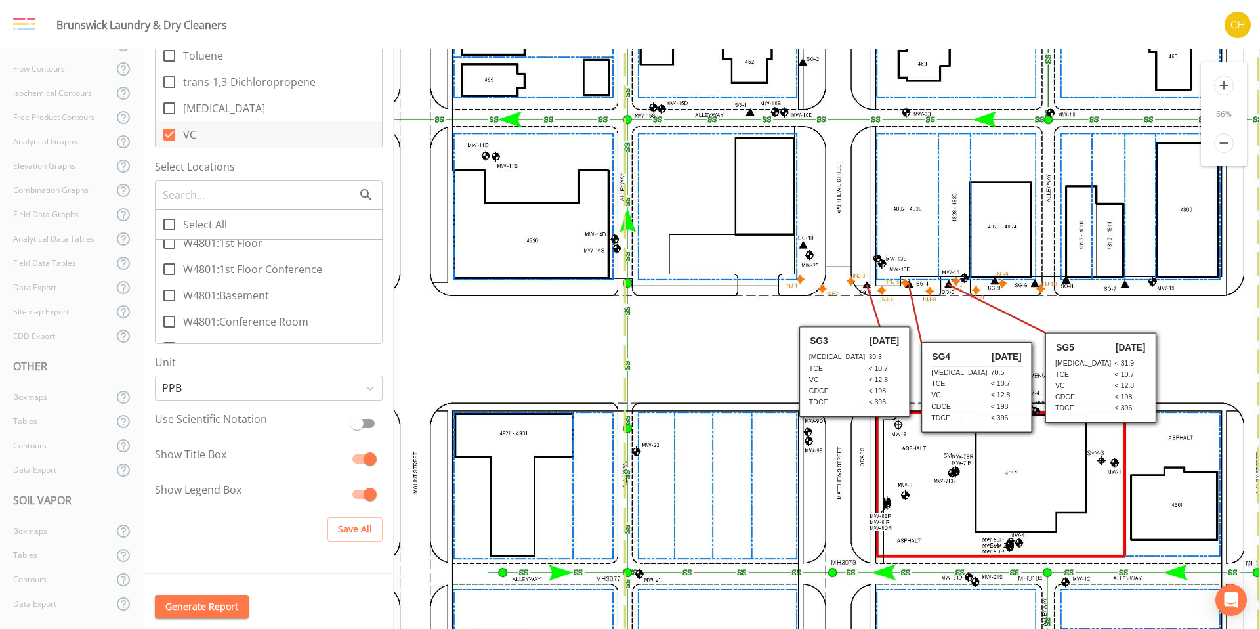
scroll to position [513, 86]
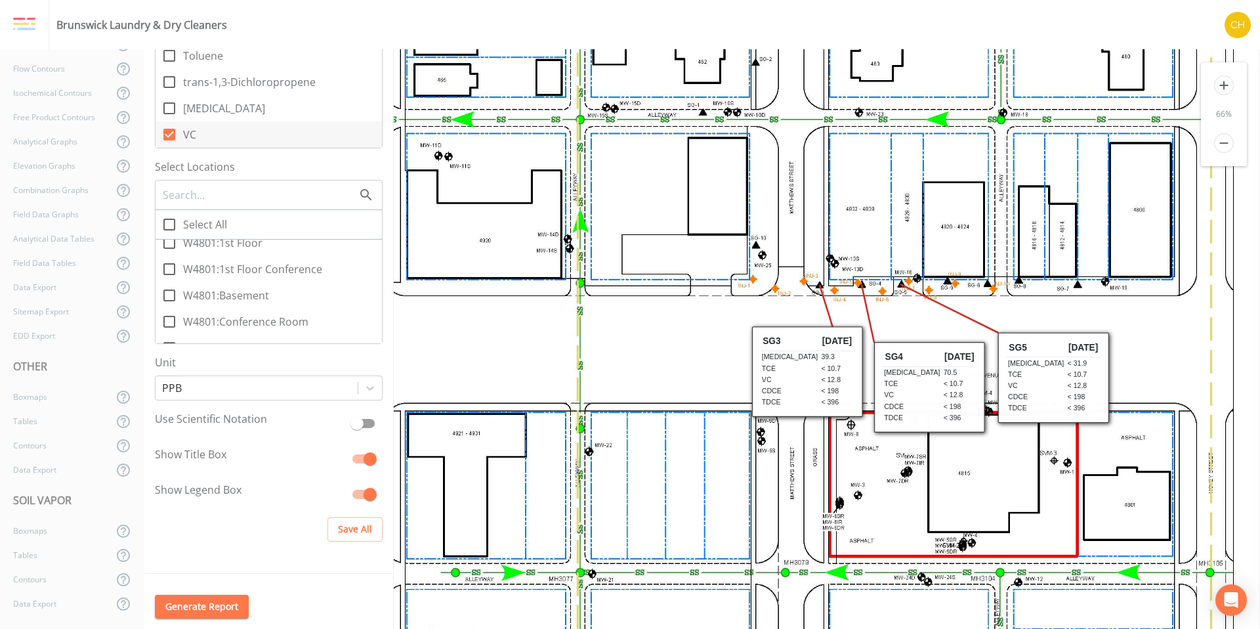
click at [1228, 83] on icon "add" at bounding box center [1225, 85] width 20 height 20
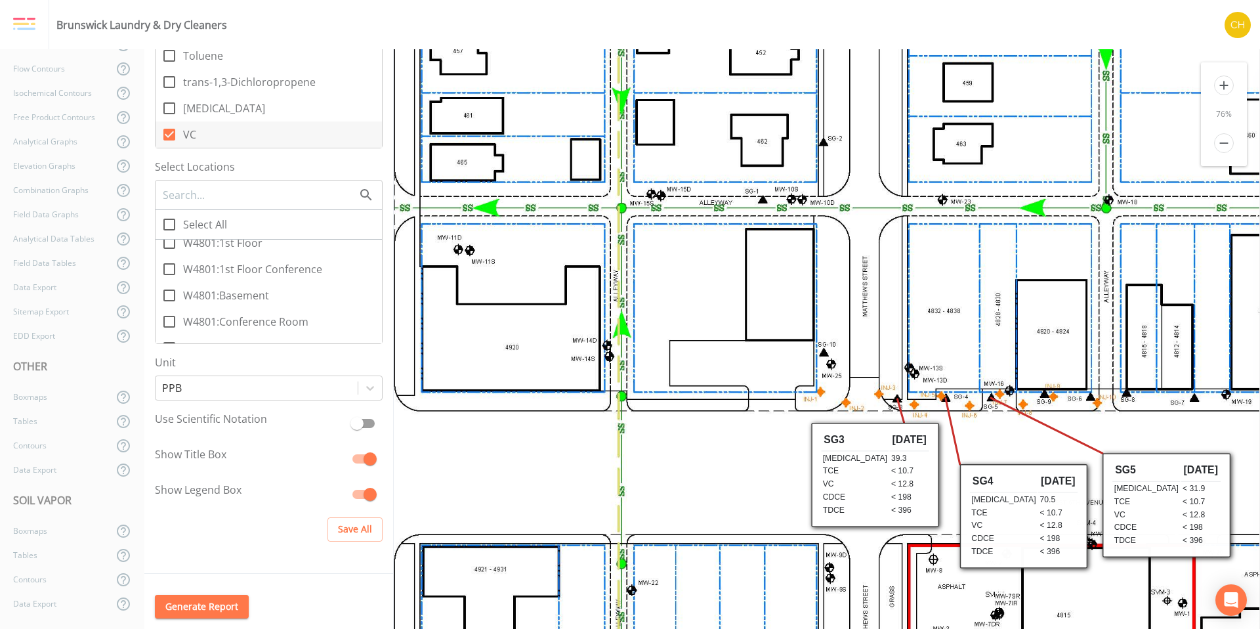
drag, startPoint x: 886, startPoint y: 486, endPoint x: 878, endPoint y: 462, distance: 24.9
click at [890, 462] on td "39.3" at bounding box center [909, 458] width 39 height 12
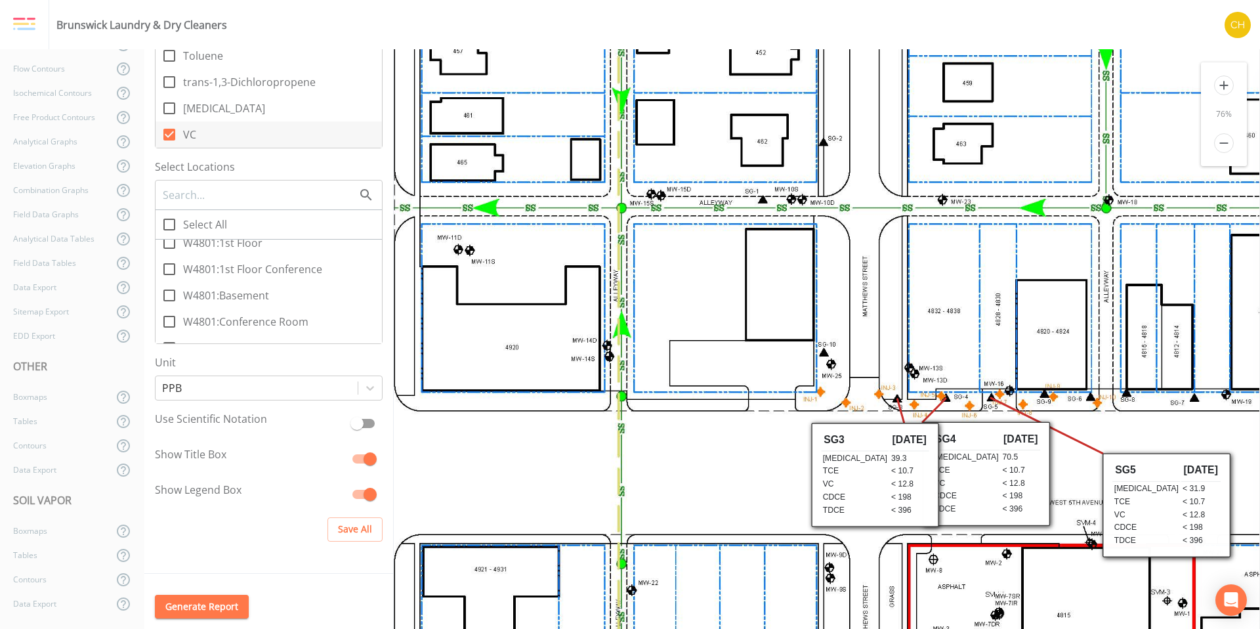
drag, startPoint x: 1007, startPoint y: 505, endPoint x: 970, endPoint y: 463, distance: 56.3
click at [1001, 463] on td "70.5" at bounding box center [1020, 458] width 39 height 12
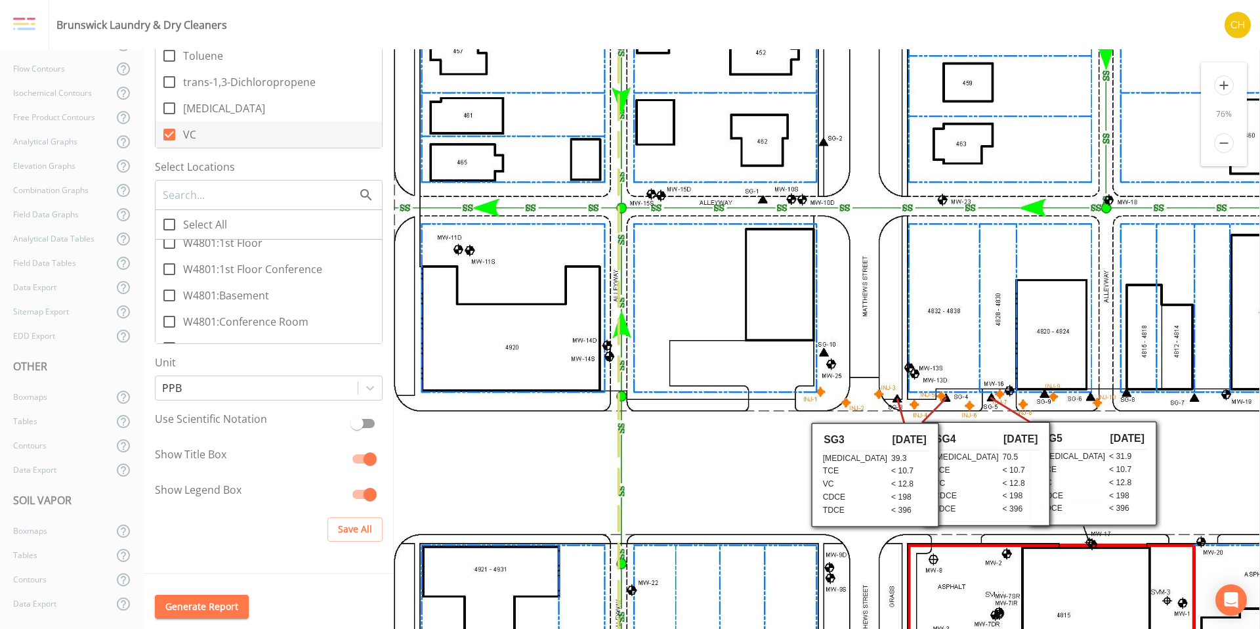
drag, startPoint x: 1127, startPoint y: 498, endPoint x: 1053, endPoint y: 466, distance: 80.0
click at [1053, 466] on td "TCE" at bounding box center [1073, 470] width 68 height 12
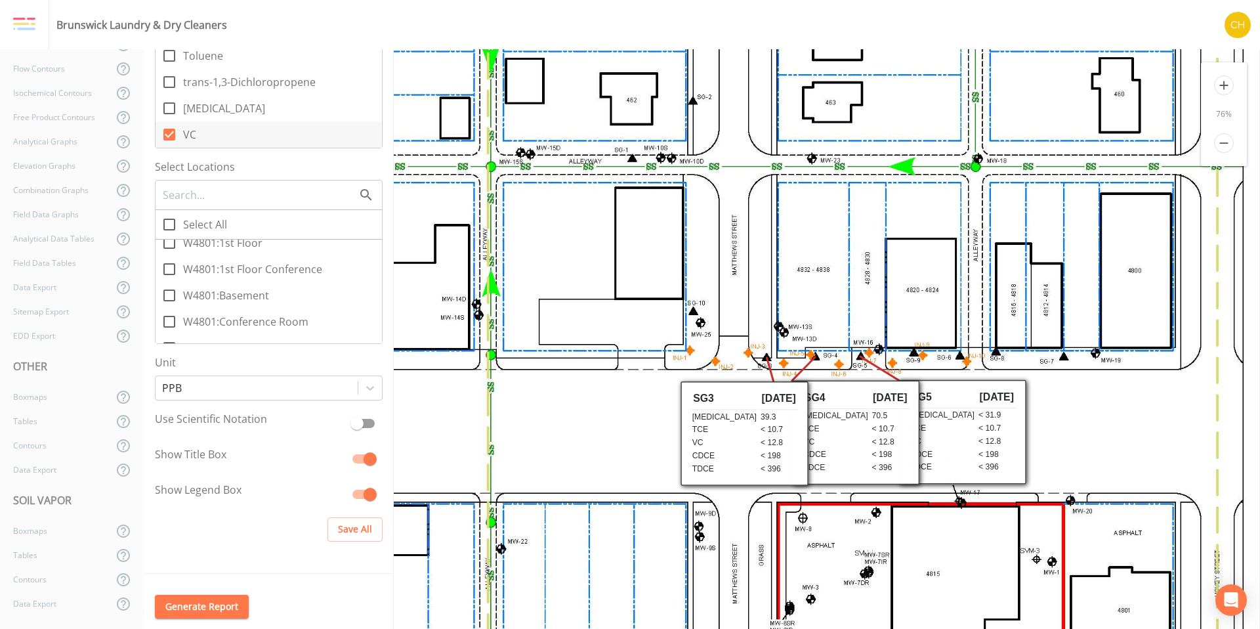
scroll to position [553, 217]
click at [51, 528] on div "Boxmaps" at bounding box center [56, 531] width 113 height 24
checkbox input "false"
checkbox input "true"
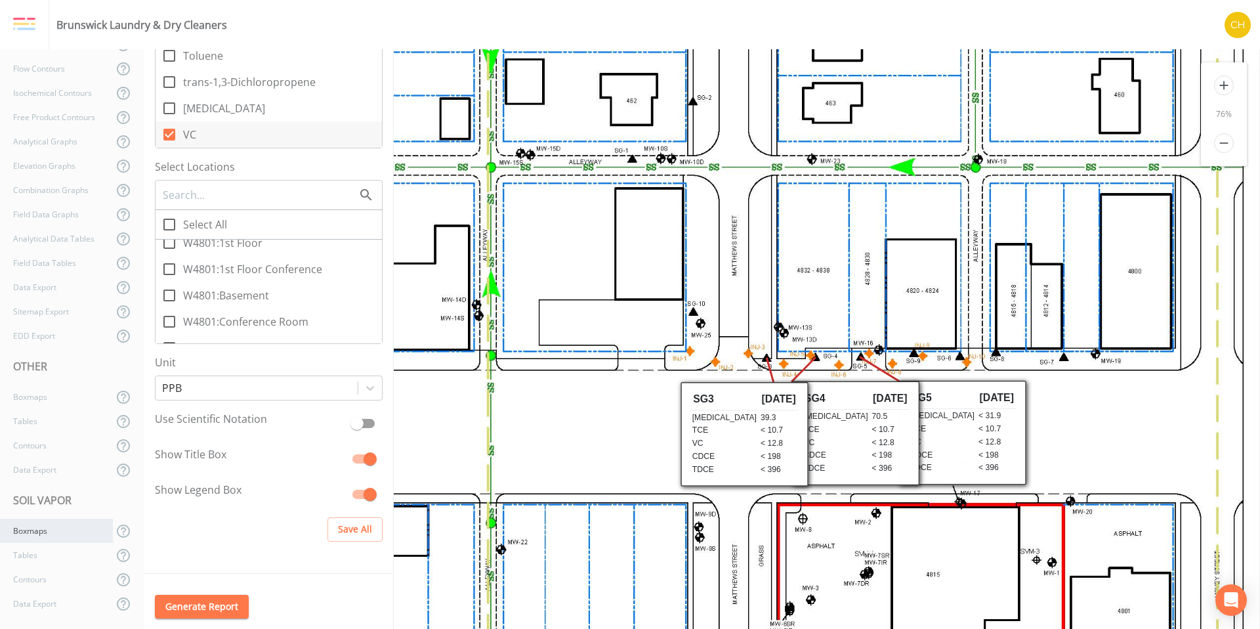
checkbox input "false"
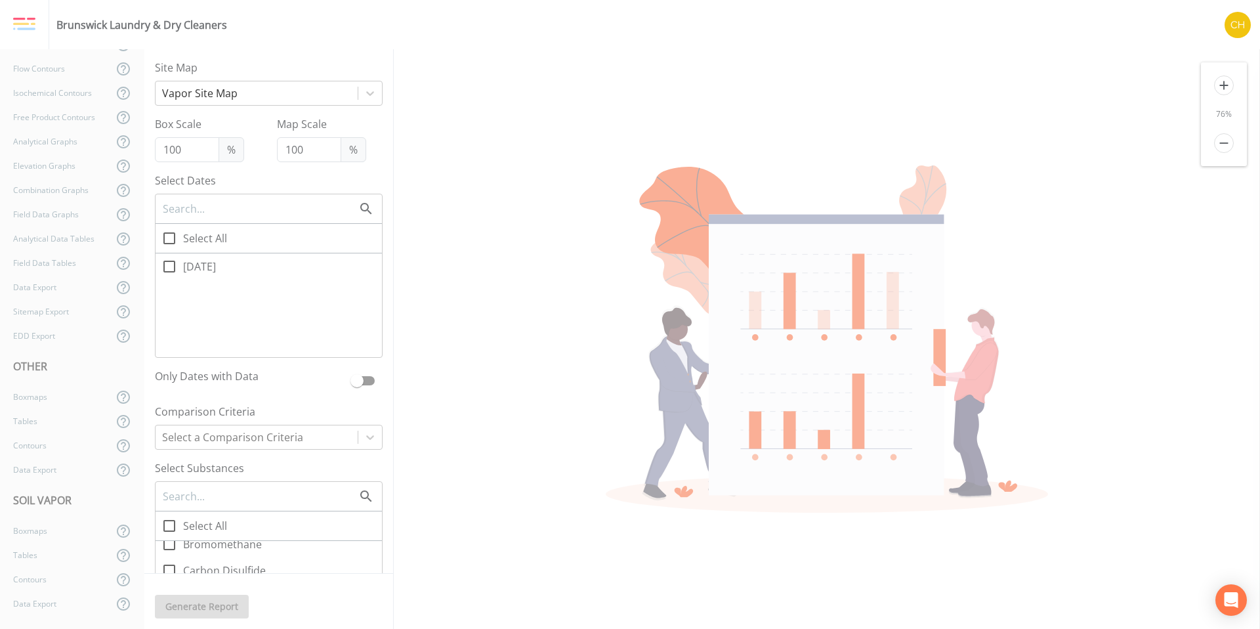
click at [167, 265] on input "[DATE]" at bounding box center [162, 259] width 13 height 13
checkbox input "true"
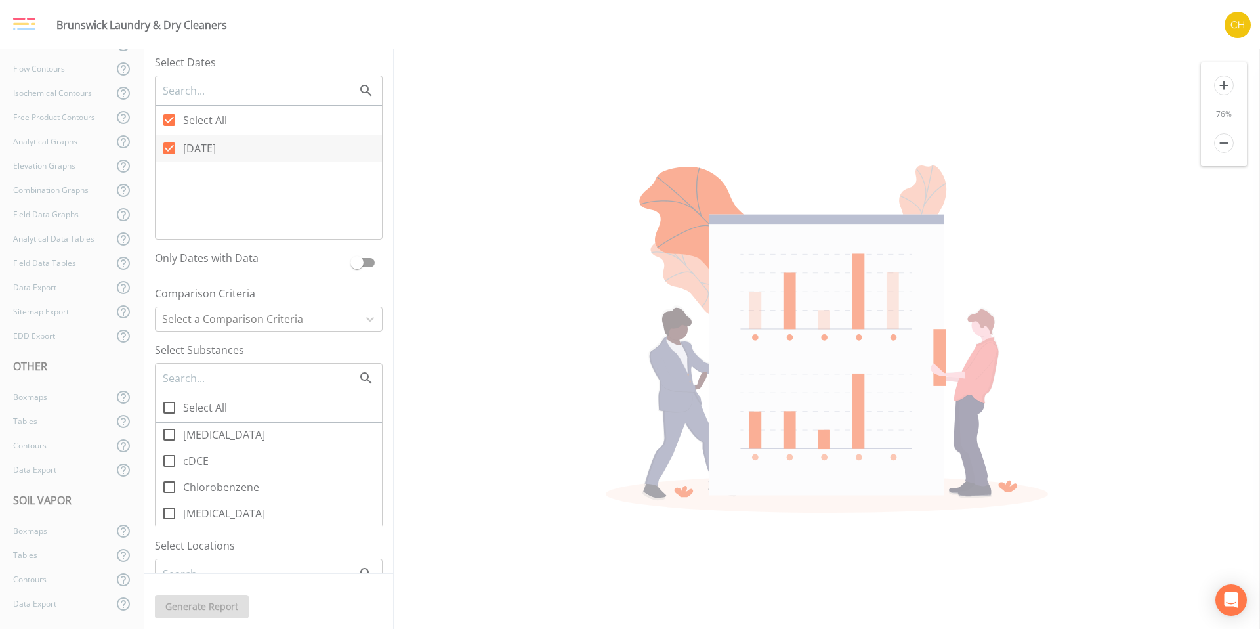
scroll to position [720, 0]
click at [169, 428] on icon at bounding box center [170, 426] width 16 height 16
click at [169, 425] on input "cDCE" at bounding box center [162, 418] width 13 height 13
checkbox input "true"
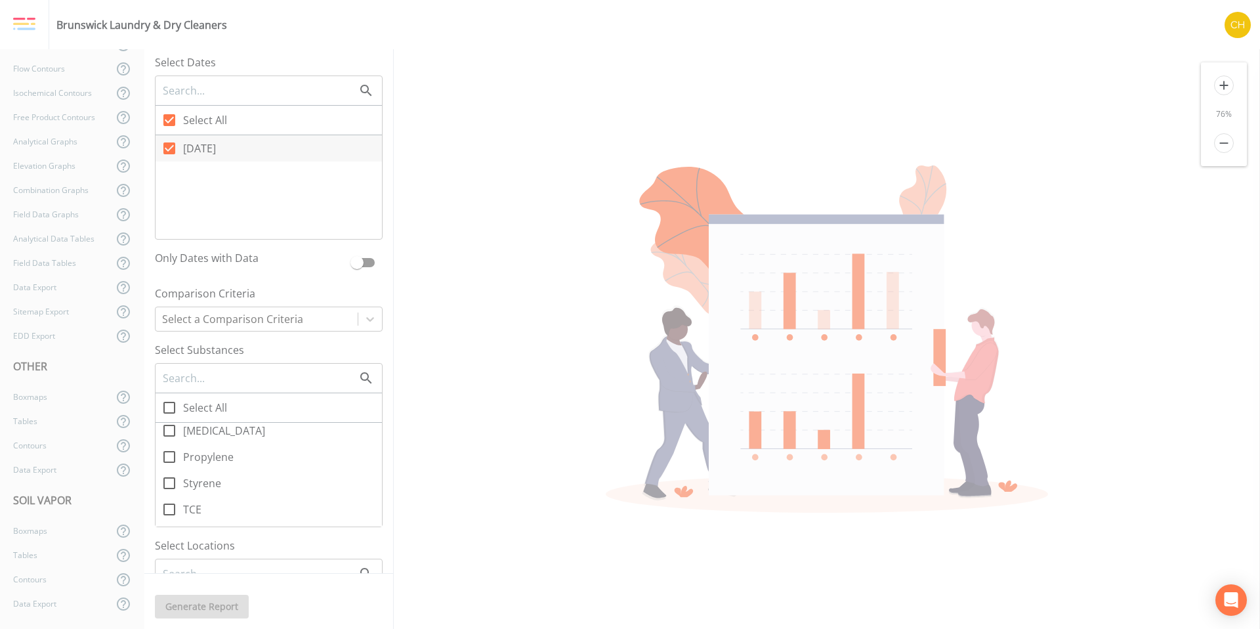
click at [172, 433] on icon at bounding box center [170, 431] width 16 height 16
click at [169, 430] on input "[MEDICAL_DATA]" at bounding box center [162, 423] width 13 height 13
checkbox input "true"
click at [171, 516] on icon at bounding box center [170, 515] width 16 height 16
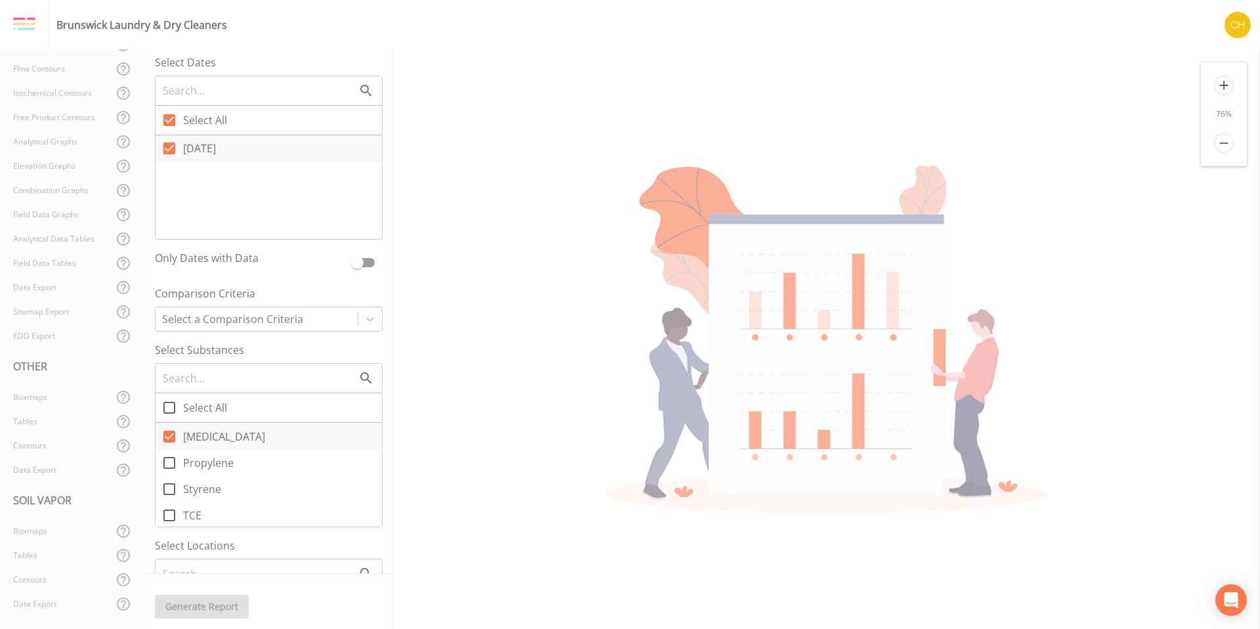
click at [169, 515] on input "TCE" at bounding box center [162, 508] width 13 height 13
checkbox input "true"
click at [170, 448] on icon at bounding box center [170, 449] width 16 height 16
click at [169, 448] on input "tDCE" at bounding box center [162, 441] width 13 height 13
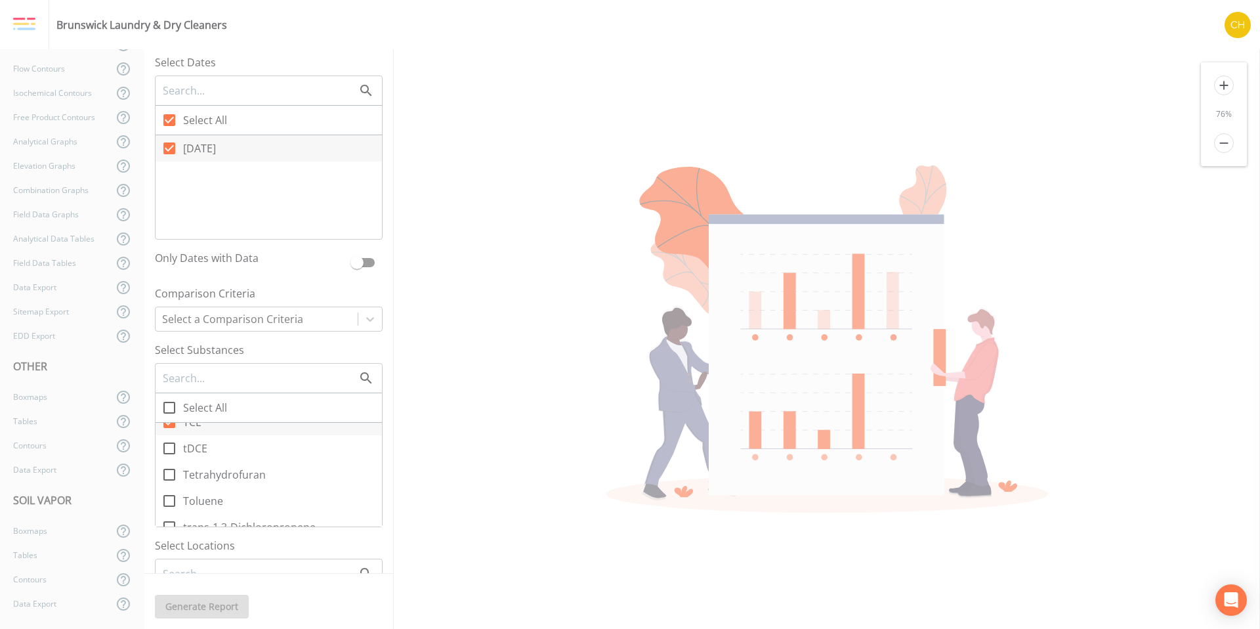
checkbox input "true"
click at [169, 460] on icon at bounding box center [170, 460] width 16 height 16
click at [169, 460] on input "VC" at bounding box center [162, 452] width 13 height 13
checkbox input "true"
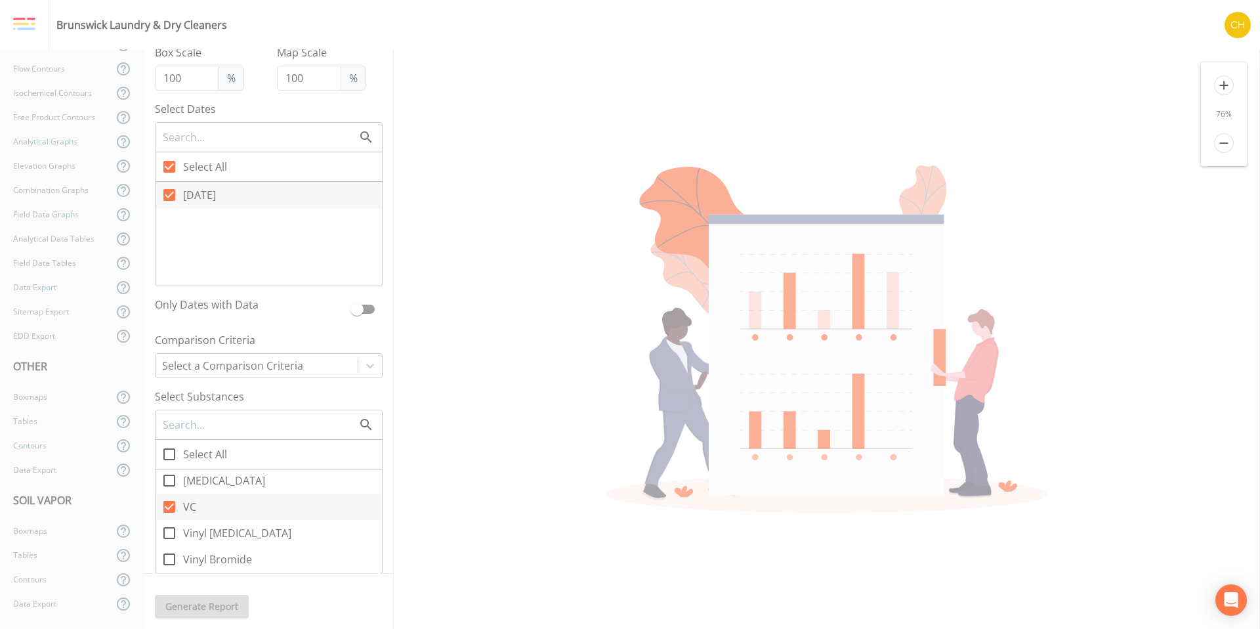
scroll to position [0, 0]
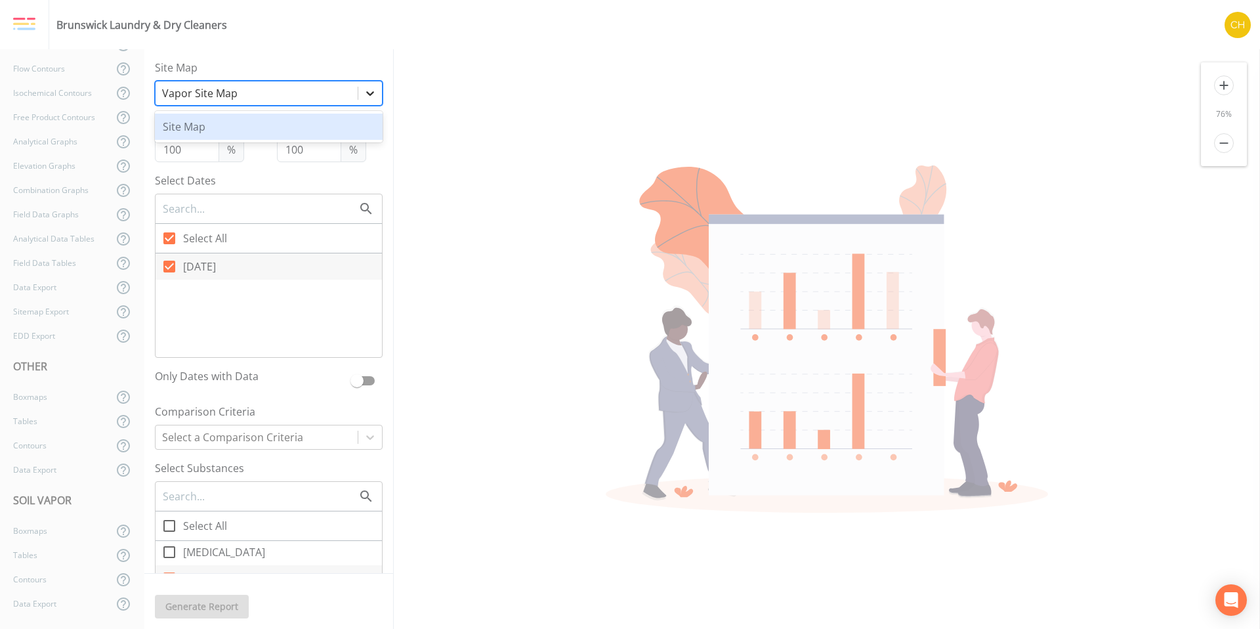
click at [364, 95] on icon at bounding box center [370, 93] width 13 height 13
click at [267, 133] on div "Site Map" at bounding box center [269, 127] width 228 height 26
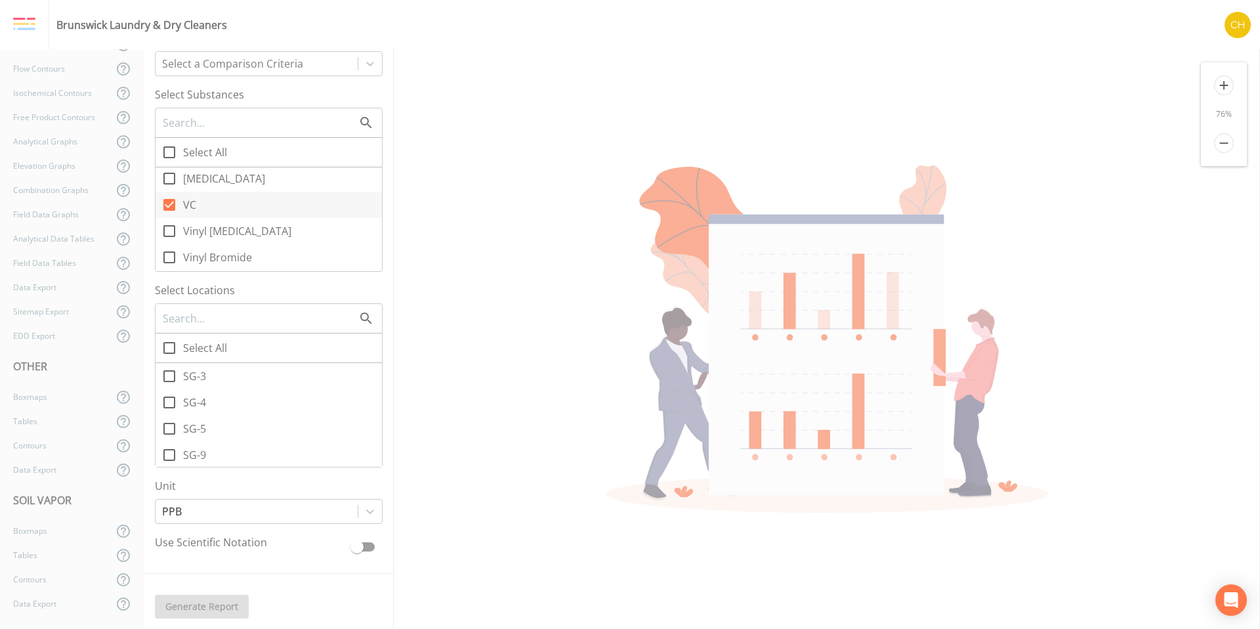
scroll to position [376, 0]
click at [172, 348] on icon at bounding box center [170, 346] width 16 height 16
click at [169, 345] on input "Select All" at bounding box center [162, 338] width 13 height 13
checkbox input "true"
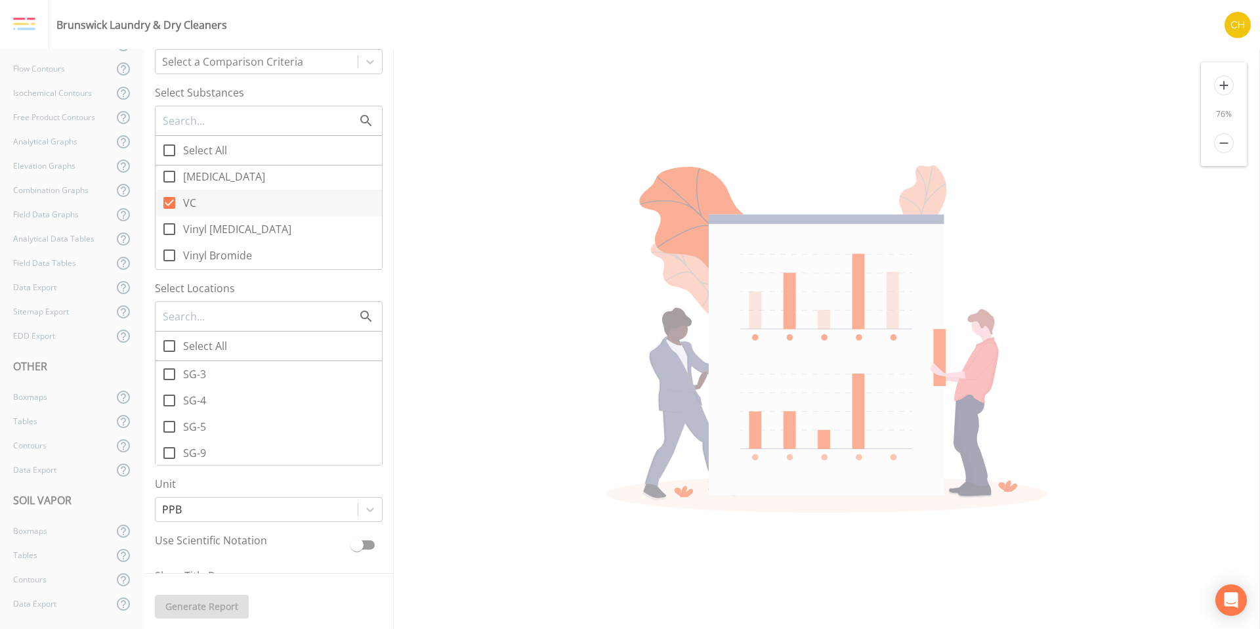
checkbox input "true"
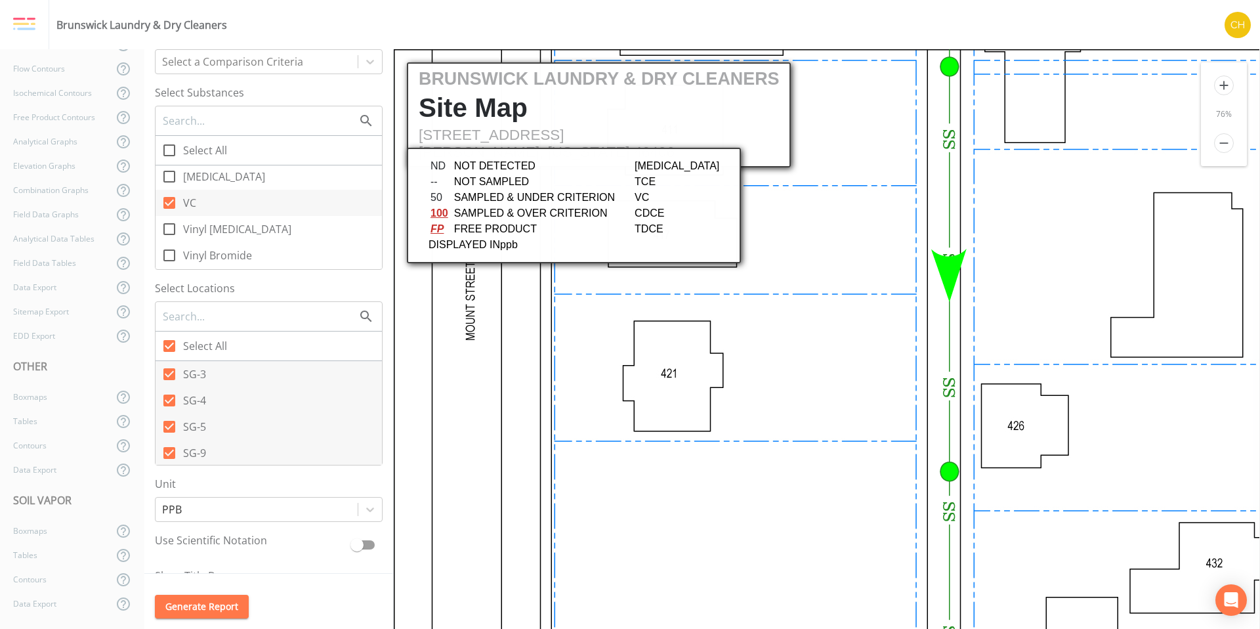
scroll to position [0, 0]
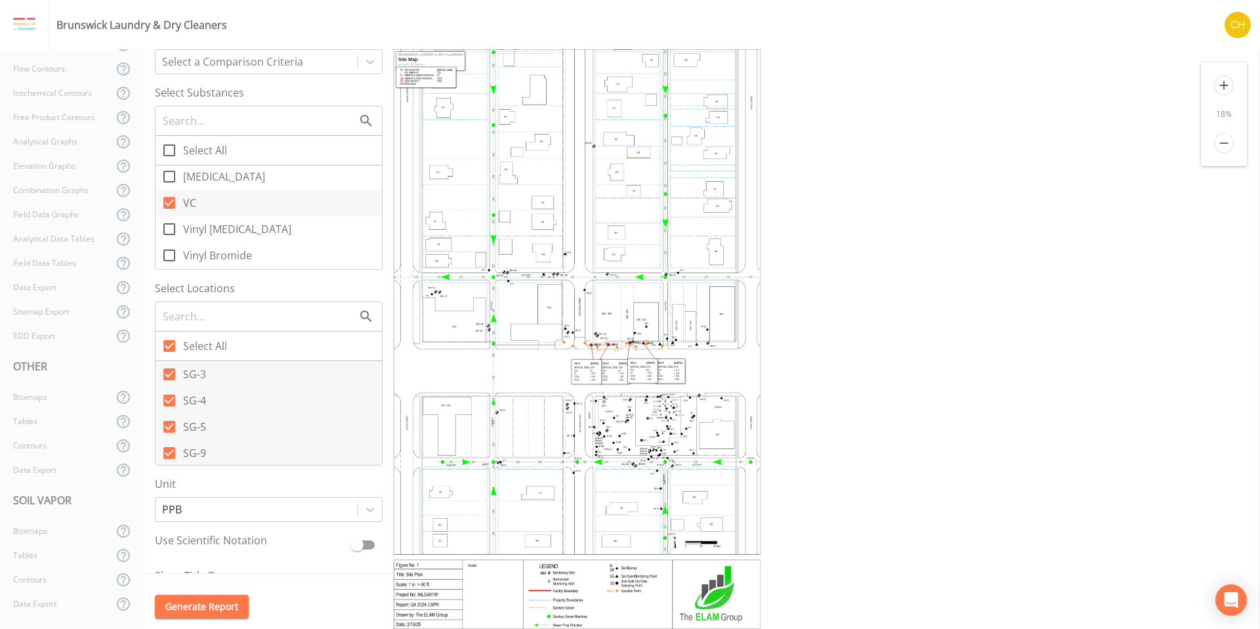
click at [1224, 88] on icon "add" at bounding box center [1225, 85] width 20 height 20
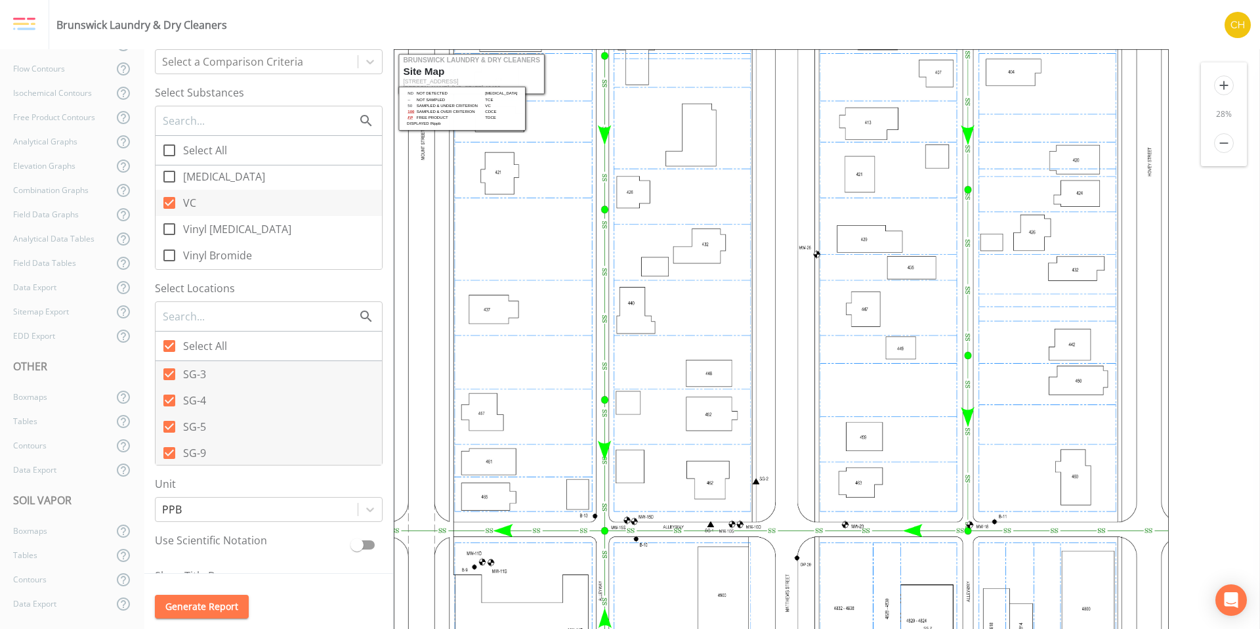
click at [1224, 88] on icon "add" at bounding box center [1225, 85] width 20 height 20
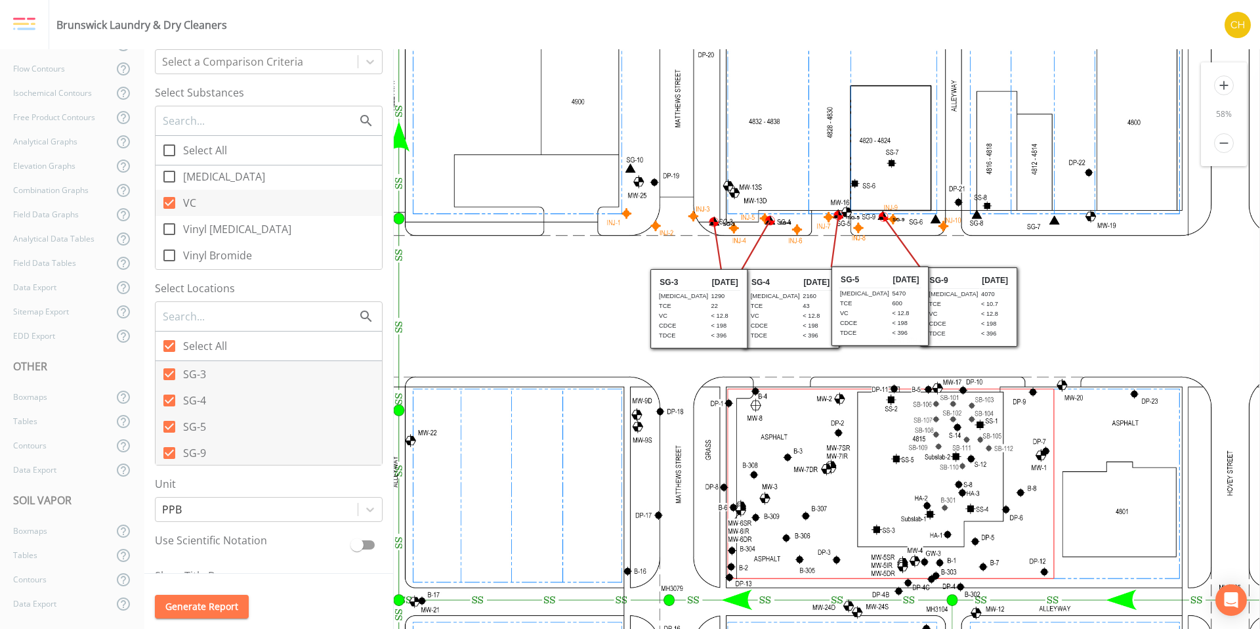
scroll to position [792, 317]
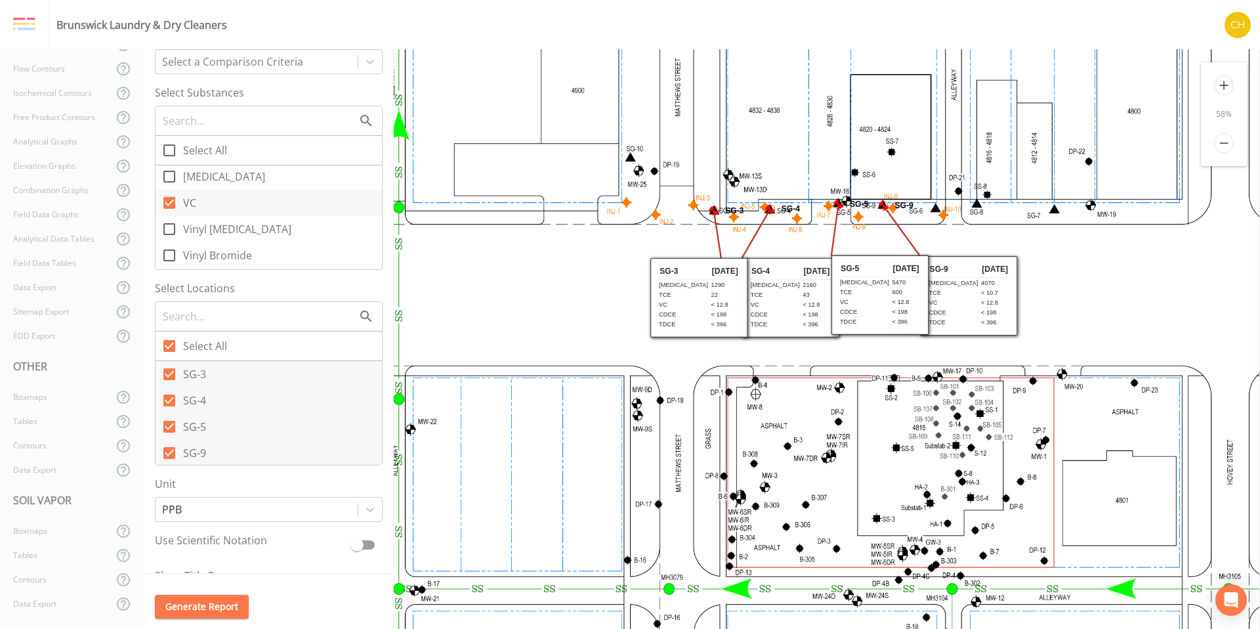
click at [1222, 92] on icon "add" at bounding box center [1225, 85] width 20 height 20
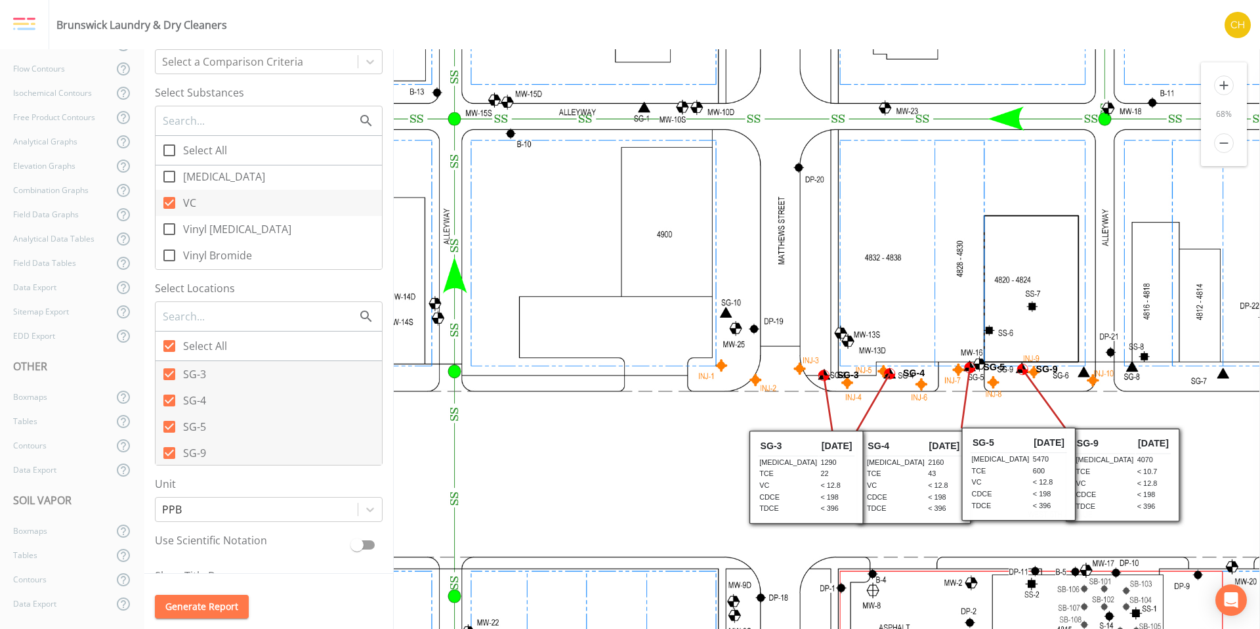
click at [1223, 90] on icon "add" at bounding box center [1225, 85] width 20 height 20
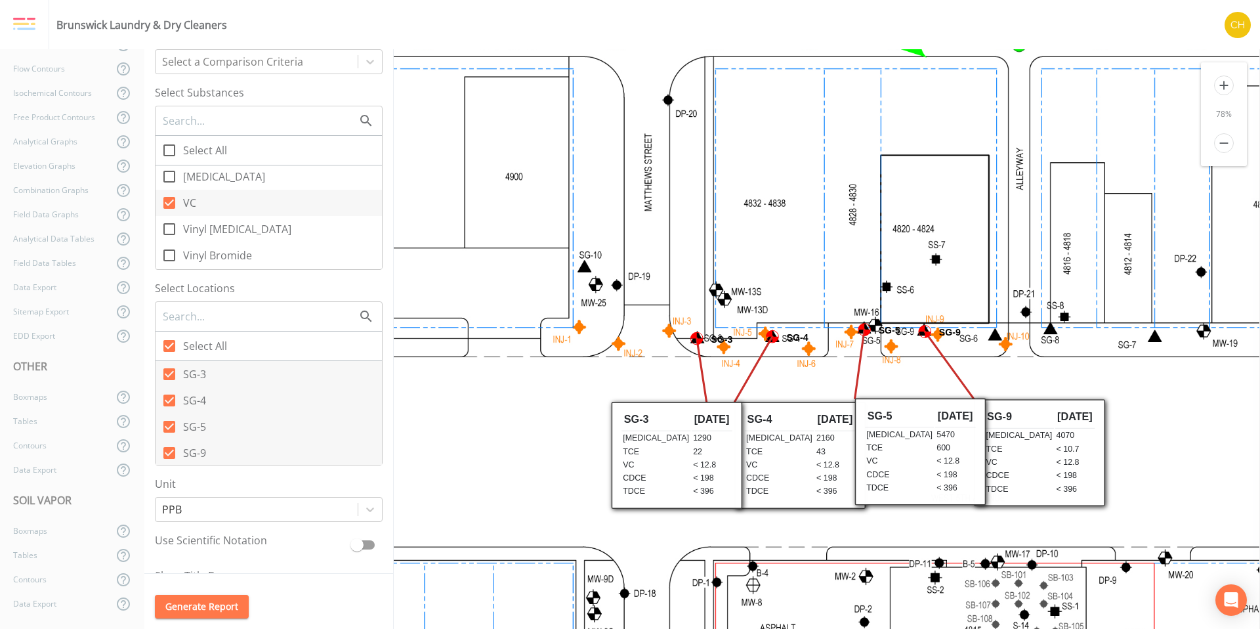
scroll to position [989, 554]
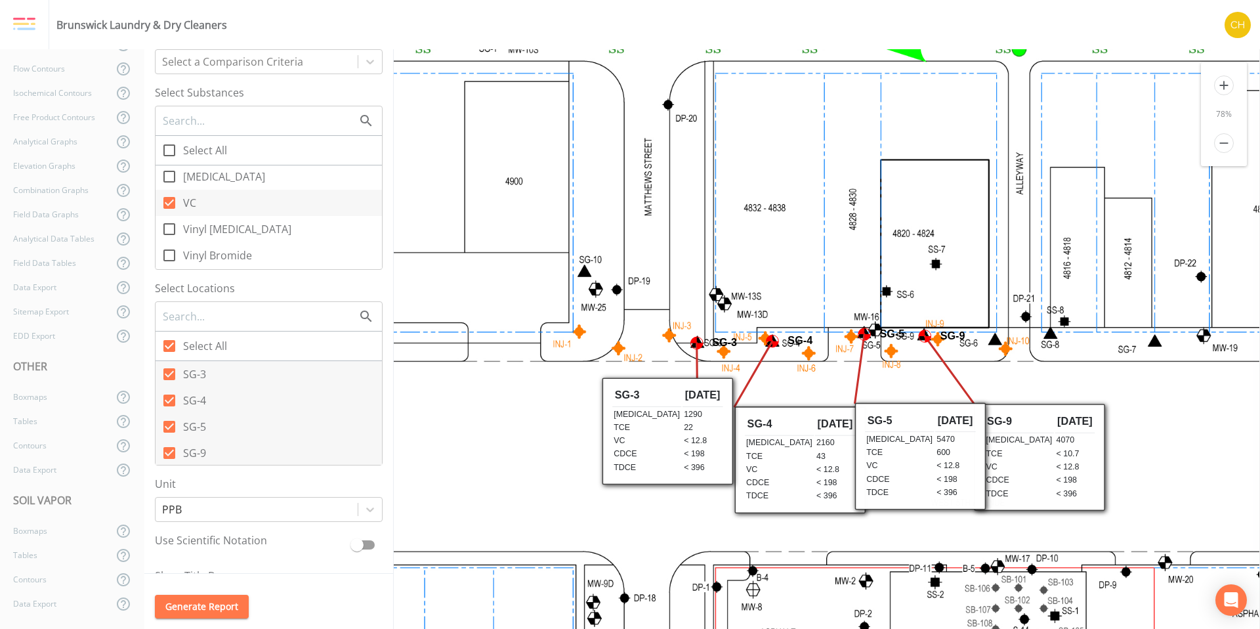
drag, startPoint x: 695, startPoint y: 445, endPoint x: 685, endPoint y: 416, distance: 30.3
click at [685, 416] on td "1290" at bounding box center [703, 414] width 41 height 12
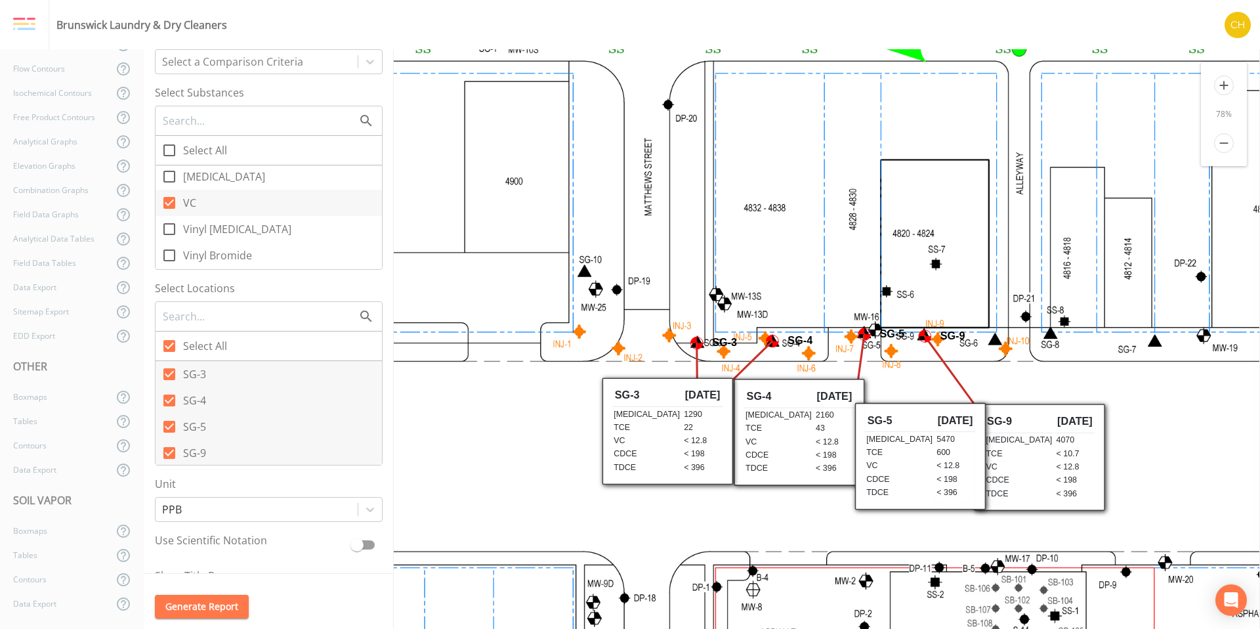
drag, startPoint x: 777, startPoint y: 442, endPoint x: 777, endPoint y: 414, distance: 27.6
click at [815, 414] on td "2160" at bounding box center [835, 415] width 41 height 12
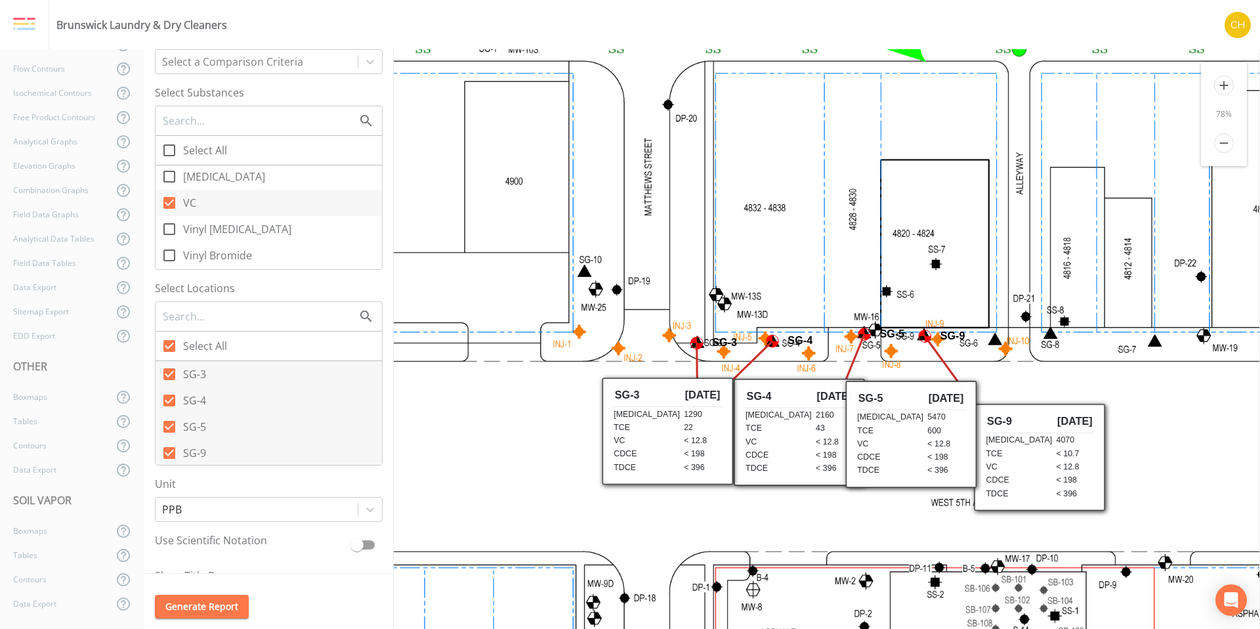
drag, startPoint x: 900, startPoint y: 439, endPoint x: 891, endPoint y: 416, distance: 24.1
click at [926, 416] on td "5470" at bounding box center [946, 417] width 41 height 12
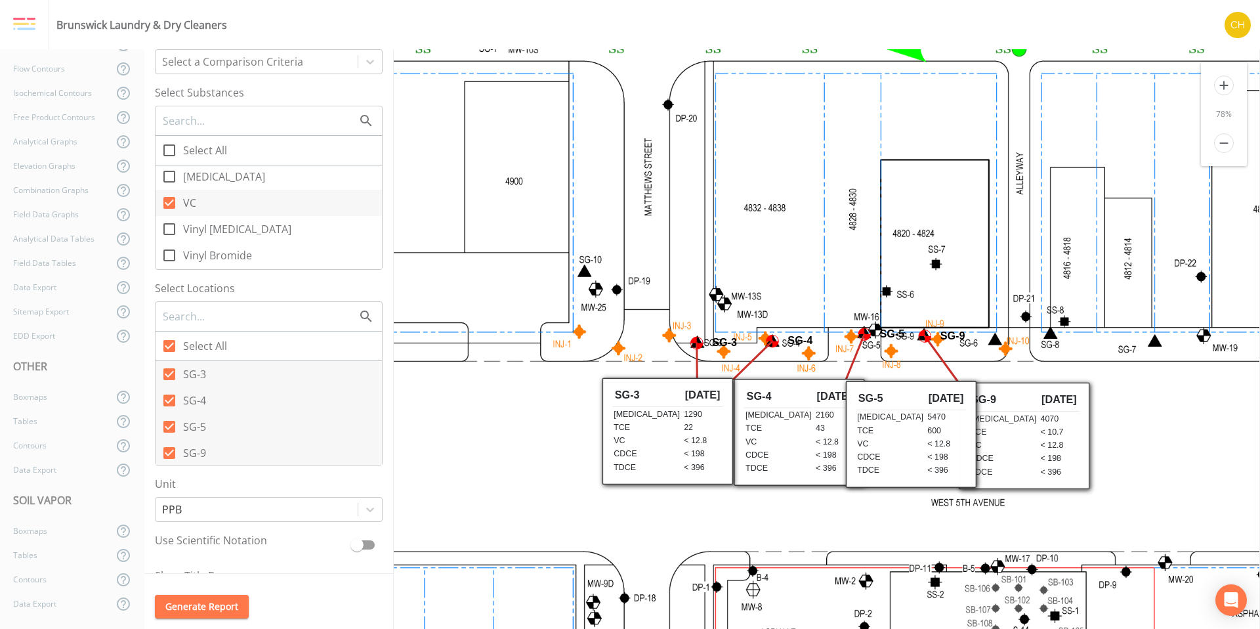
drag, startPoint x: 1000, startPoint y: 425, endPoint x: 984, endPoint y: 404, distance: 26.8
click at [984, 404] on th "SG-9" at bounding box center [1003, 400] width 69 height 23
